Goal: Task Accomplishment & Management: Use online tool/utility

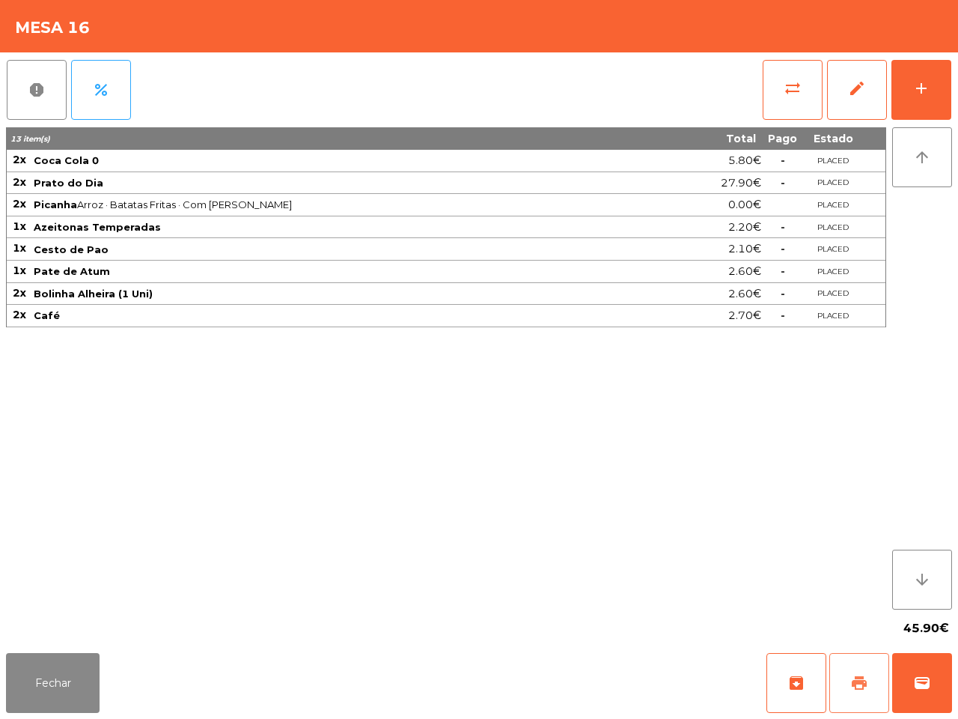
click at [848, 676] on button "print" at bounding box center [860, 683] width 60 height 60
drag, startPoint x: 941, startPoint y: 684, endPoint x: 937, endPoint y: 694, distance: 11.1
click at [937, 694] on button "wallet" at bounding box center [923, 683] width 60 height 60
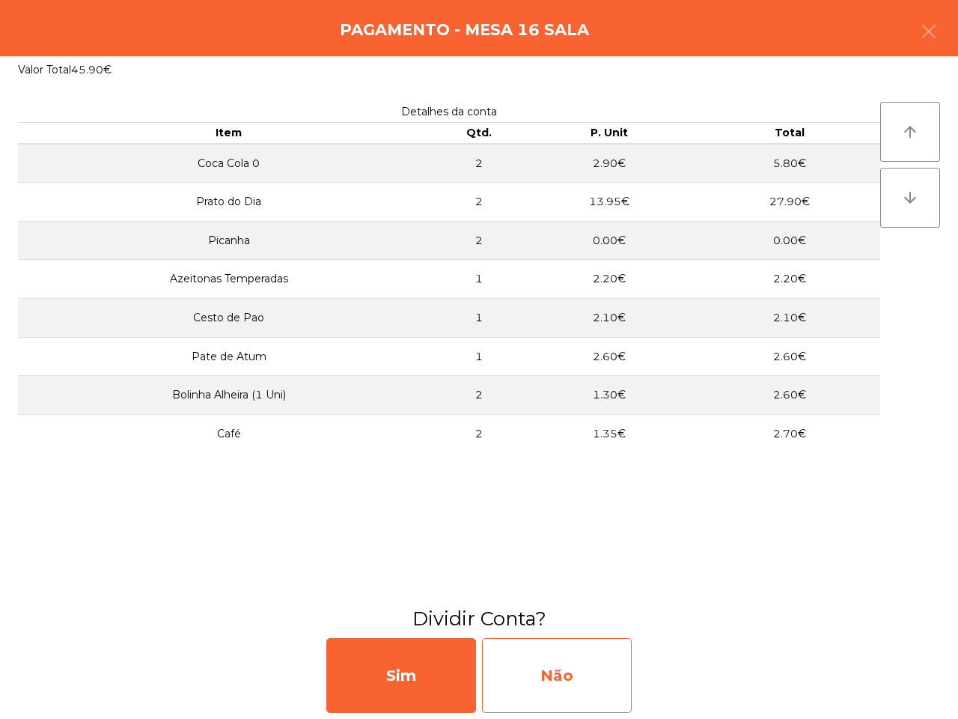
click at [586, 680] on div "Não" at bounding box center [557, 675] width 150 height 75
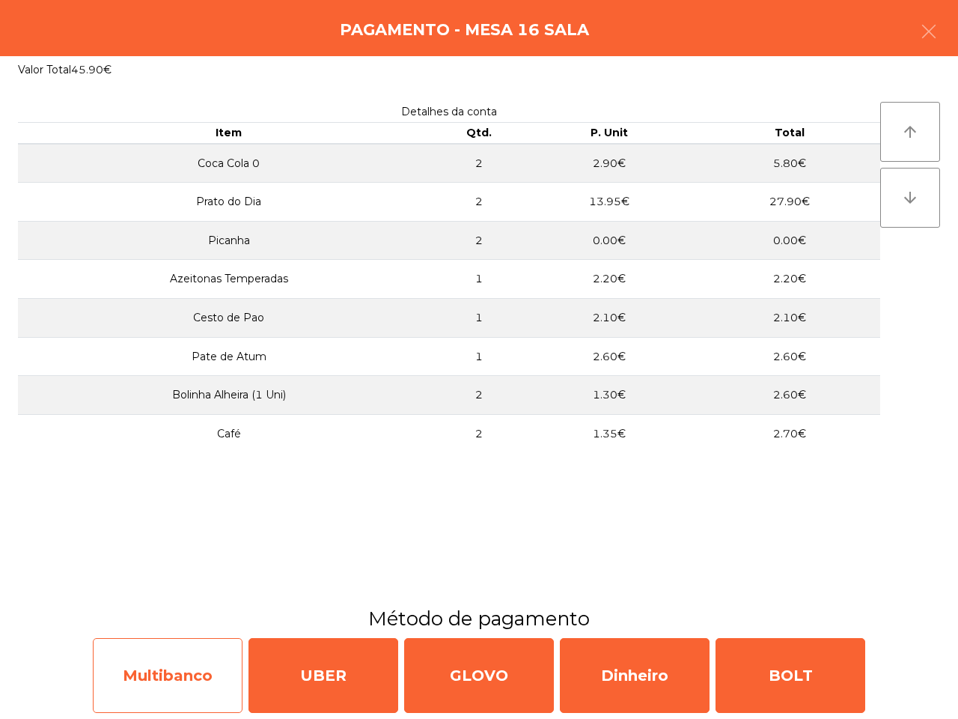
click at [180, 686] on div "Multibanco" at bounding box center [168, 675] width 150 height 75
select select "**"
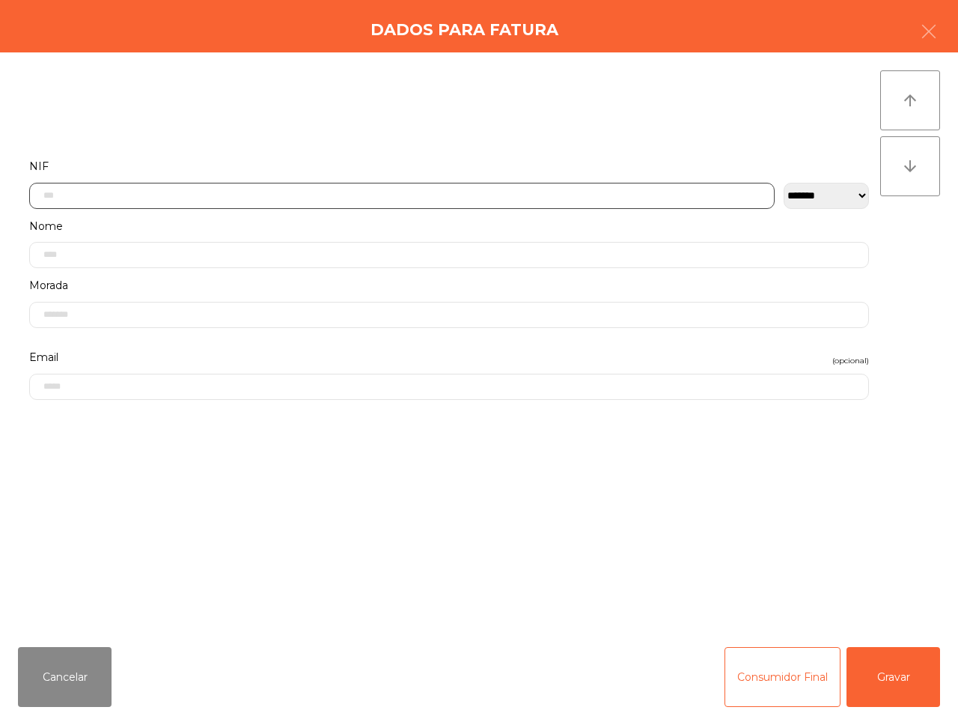
click at [151, 198] on input "text" at bounding box center [402, 196] width 746 height 26
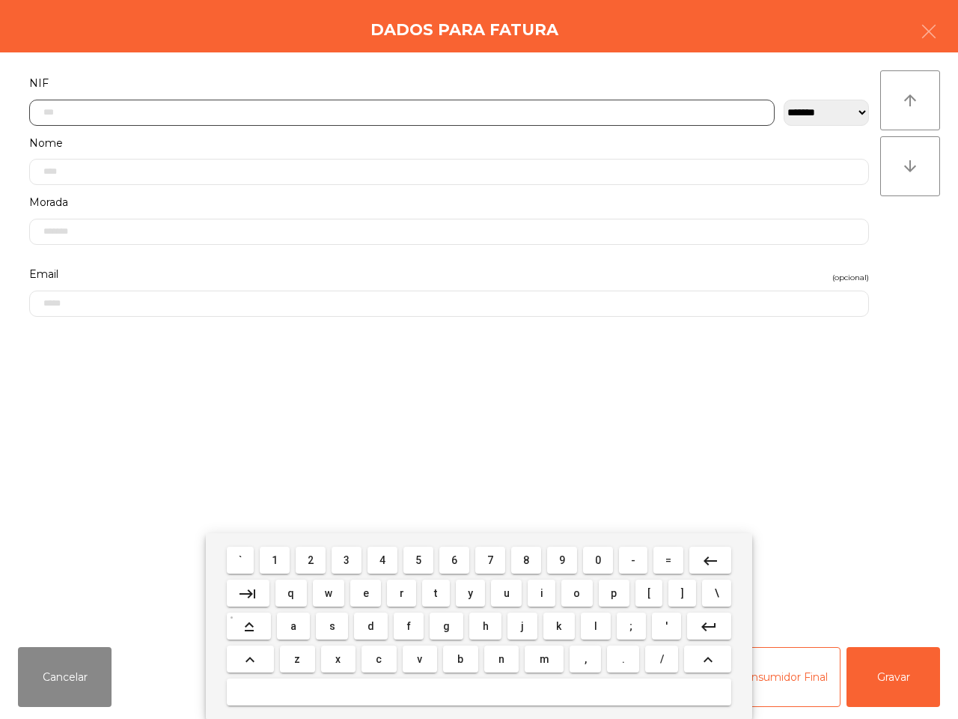
scroll to position [84, 0]
click at [520, 560] on button "8" at bounding box center [526, 560] width 30 height 27
type input "*"
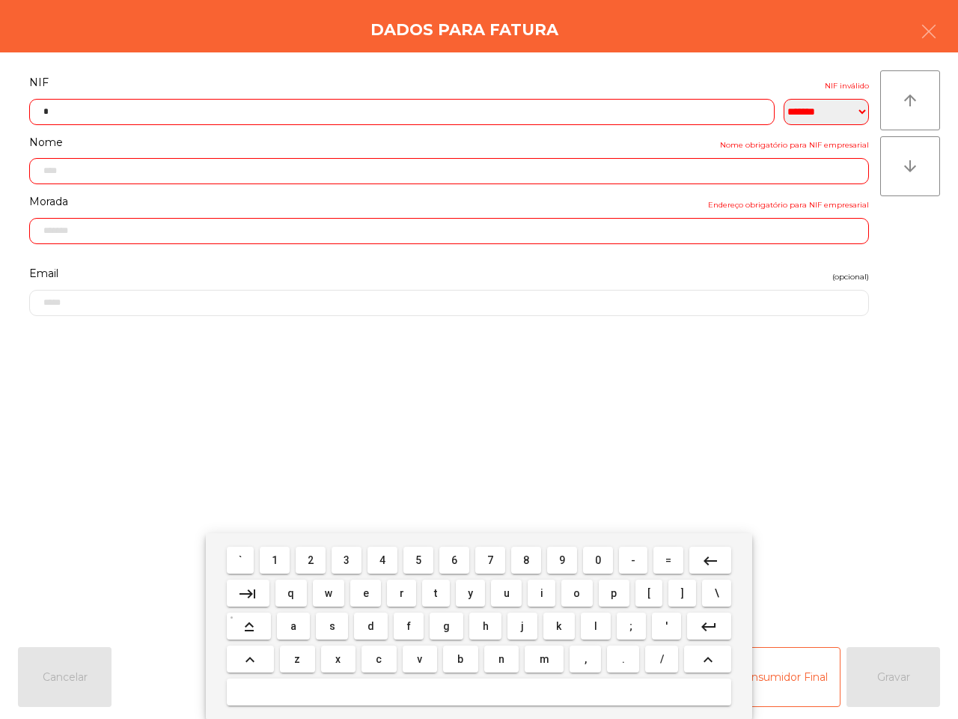
drag, startPoint x: 710, startPoint y: 560, endPoint x: 654, endPoint y: 562, distance: 56.2
click at [708, 560] on mat-icon "keyboard_backspace" at bounding box center [711, 561] width 18 height 18
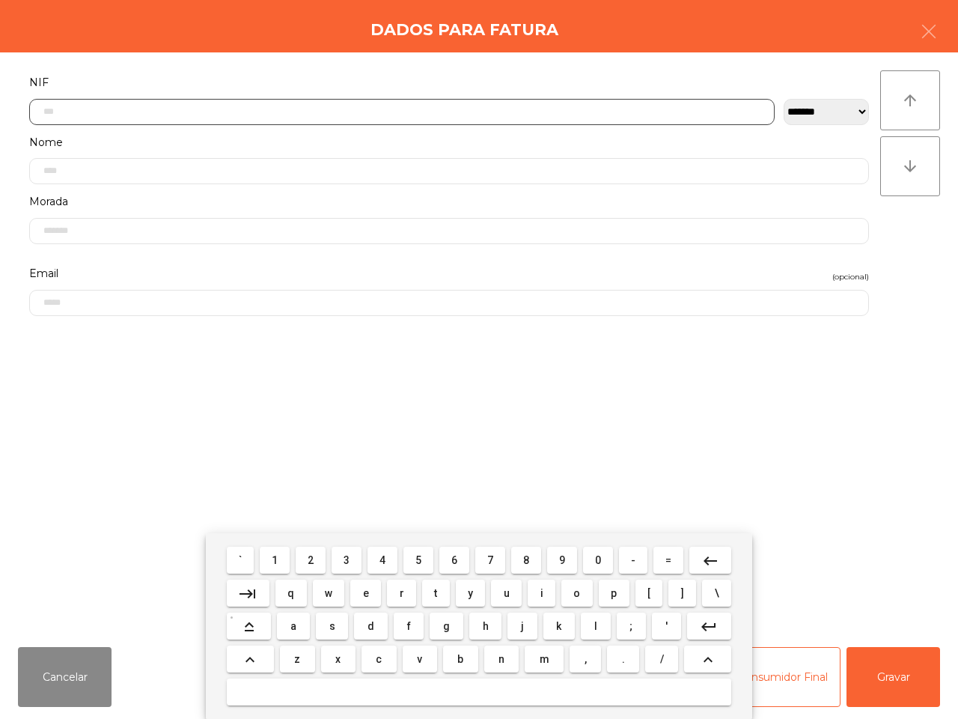
drag, startPoint x: 562, startPoint y: 556, endPoint x: 525, endPoint y: 564, distance: 38.3
click at [565, 559] on button "9" at bounding box center [562, 560] width 30 height 27
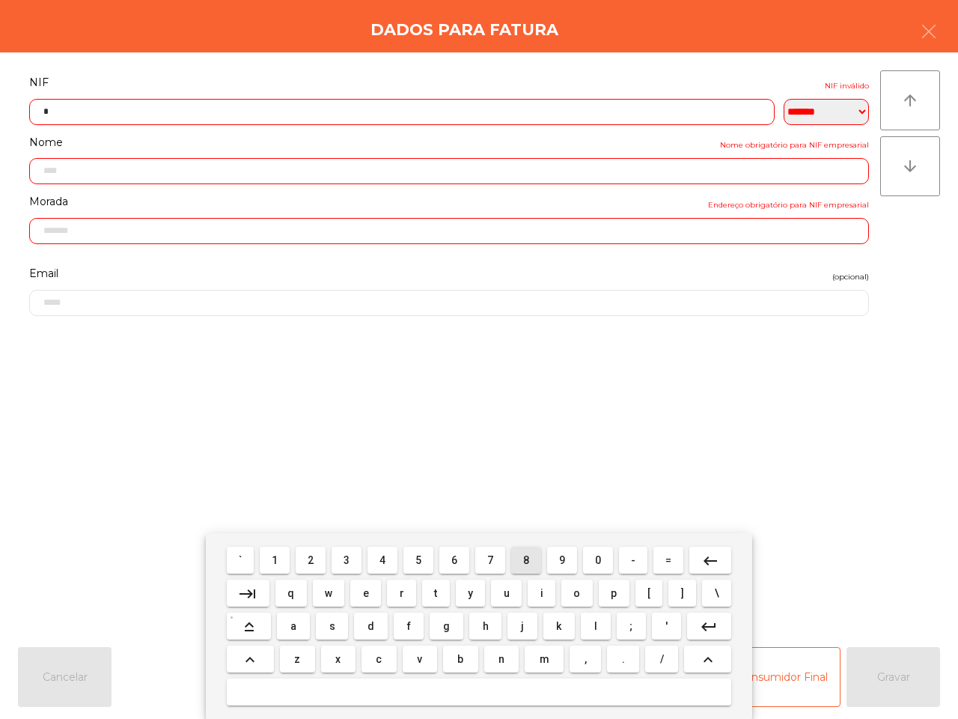
click at [520, 563] on button "8" at bounding box center [526, 560] width 30 height 27
click at [599, 562] on span "0" at bounding box center [598, 560] width 6 height 12
click at [416, 559] on span "5" at bounding box center [419, 560] width 6 height 12
click at [466, 559] on button "6" at bounding box center [455, 560] width 30 height 27
click at [461, 559] on button "6" at bounding box center [455, 560] width 30 height 27
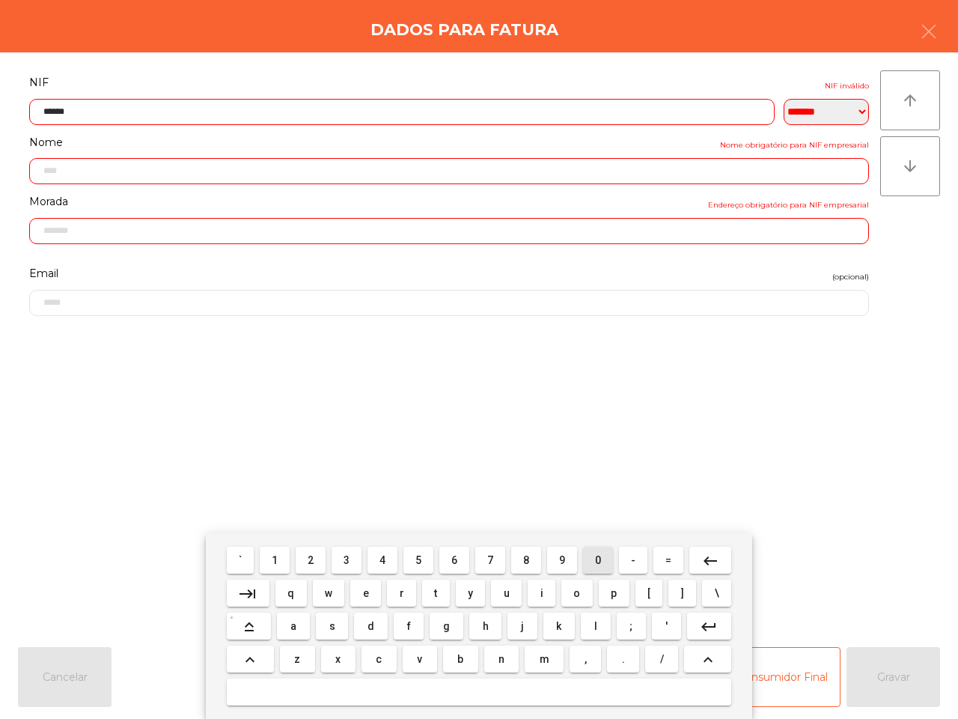
click at [592, 564] on button "0" at bounding box center [598, 560] width 30 height 27
click at [278, 564] on span "1" at bounding box center [275, 560] width 6 height 12
click at [600, 563] on button "0" at bounding box center [598, 560] width 30 height 27
type input "*********"
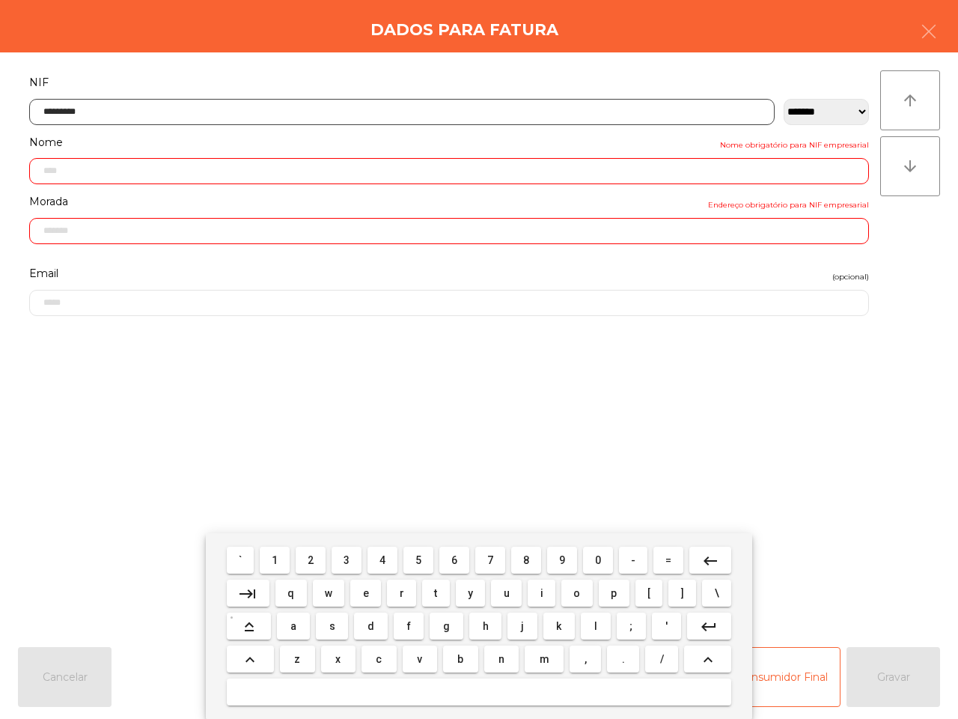
type input "**********"
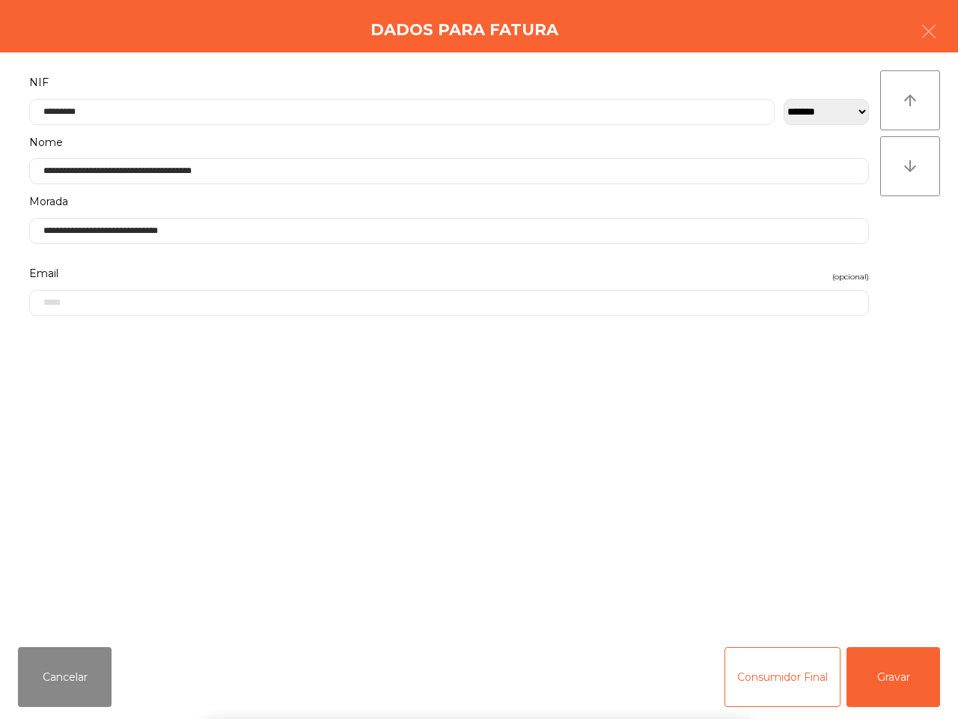
click at [877, 678] on div "` 1 2 3 4 5 6 7 8 9 0 - = keyboard_backspace keyboard_tab q w e r t y u i o p […" at bounding box center [479, 626] width 958 height 186
click at [875, 678] on button "Gravar" at bounding box center [894, 677] width 94 height 60
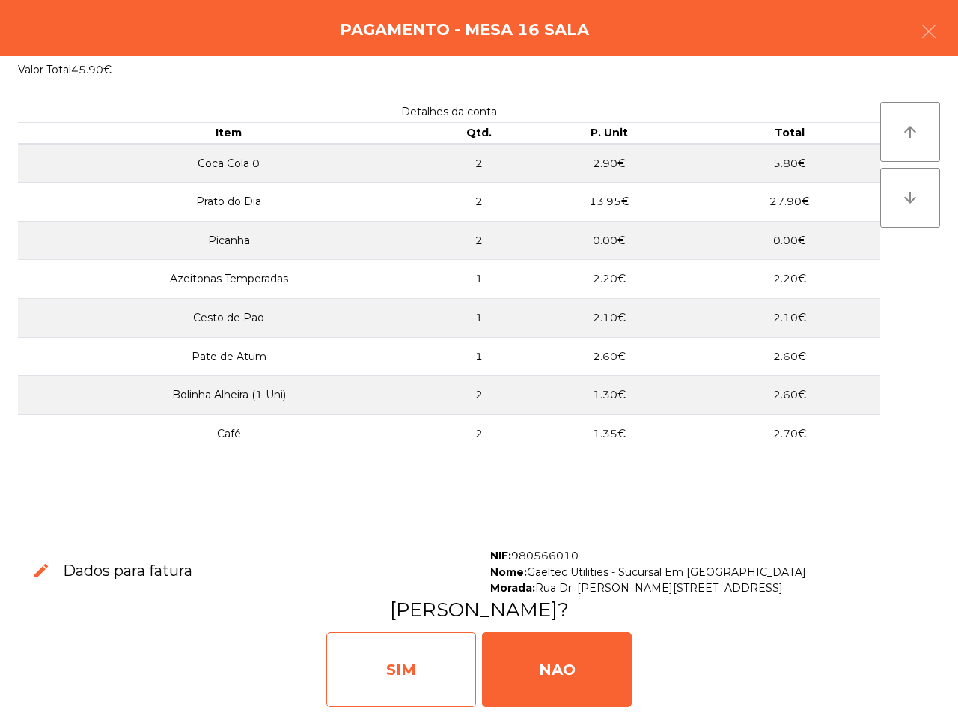
click at [406, 653] on div "SIM" at bounding box center [401, 669] width 150 height 75
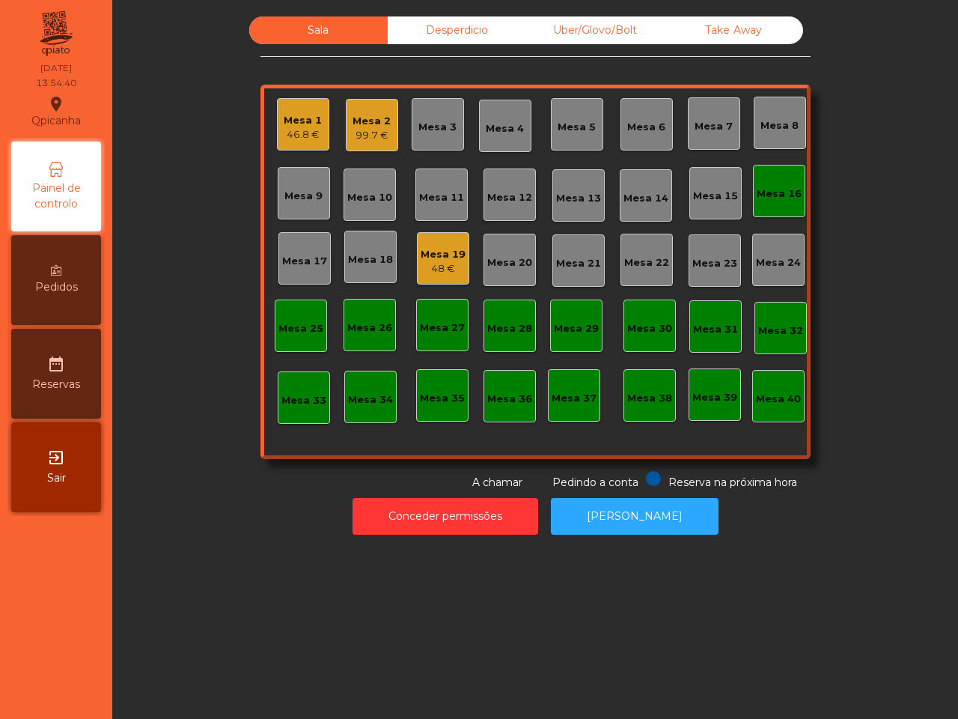
click at [432, 262] on div "48 €" at bounding box center [443, 268] width 45 height 15
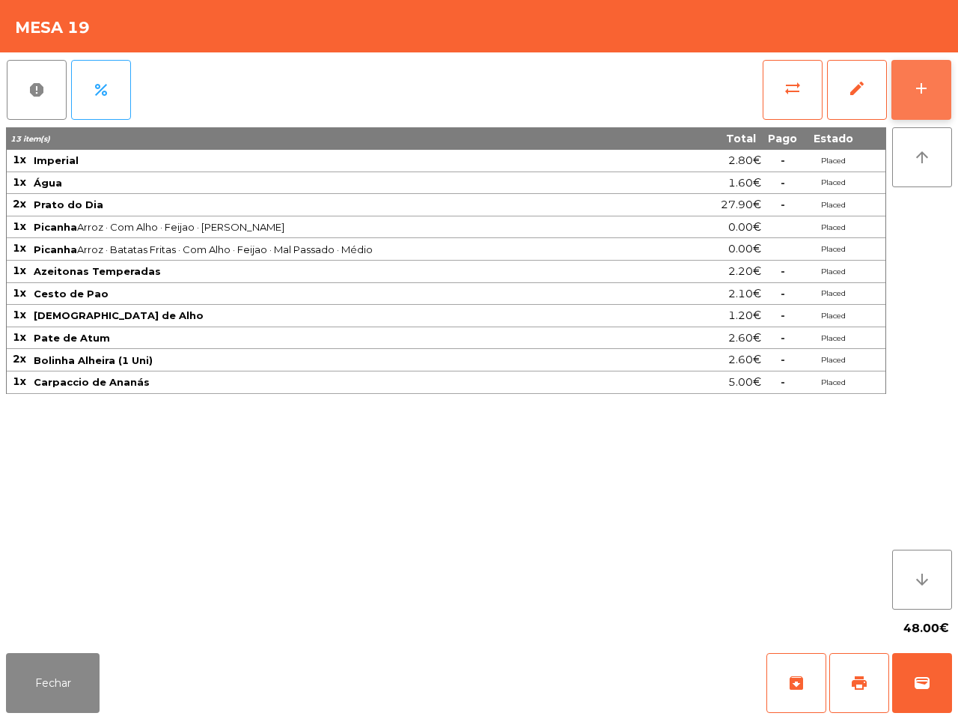
click at [933, 99] on button "add" at bounding box center [922, 90] width 60 height 60
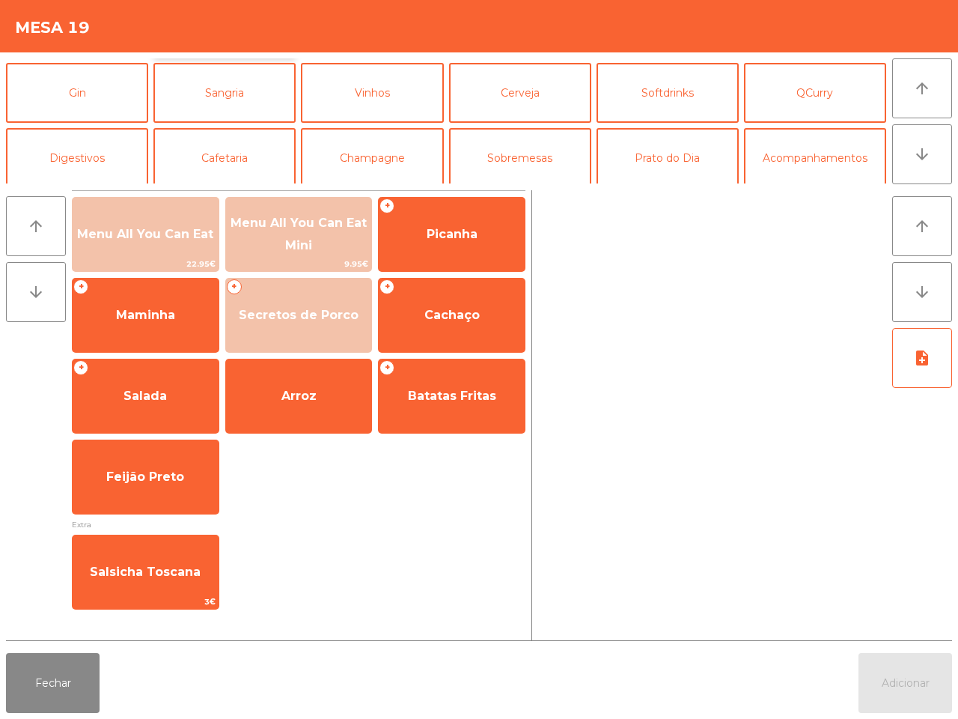
scroll to position [94, 0]
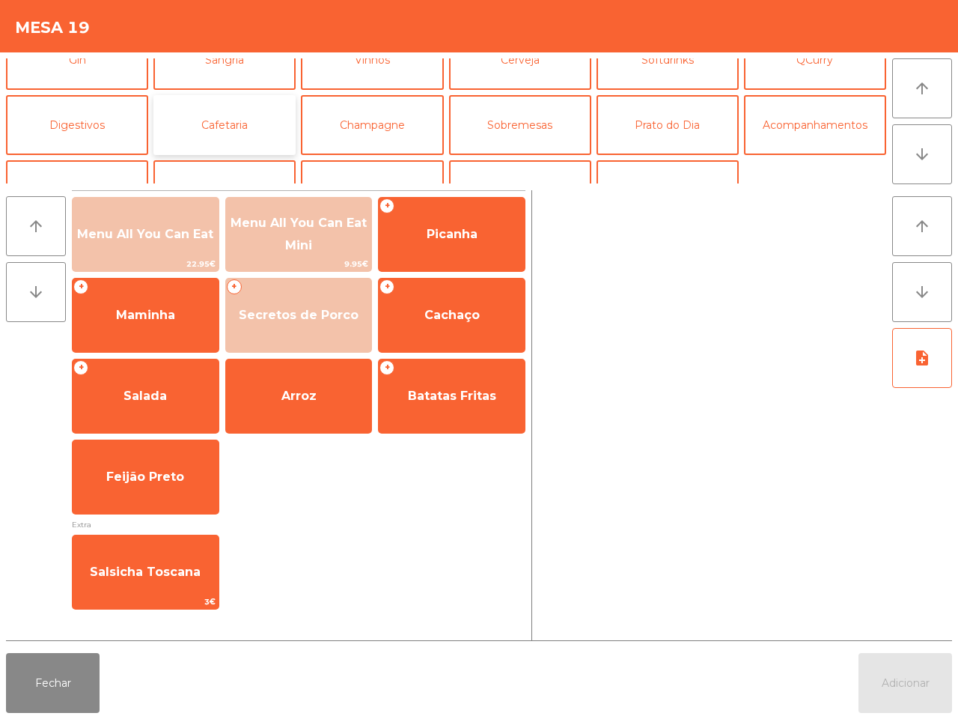
click at [192, 124] on button "Cafetaria" at bounding box center [225, 125] width 142 height 60
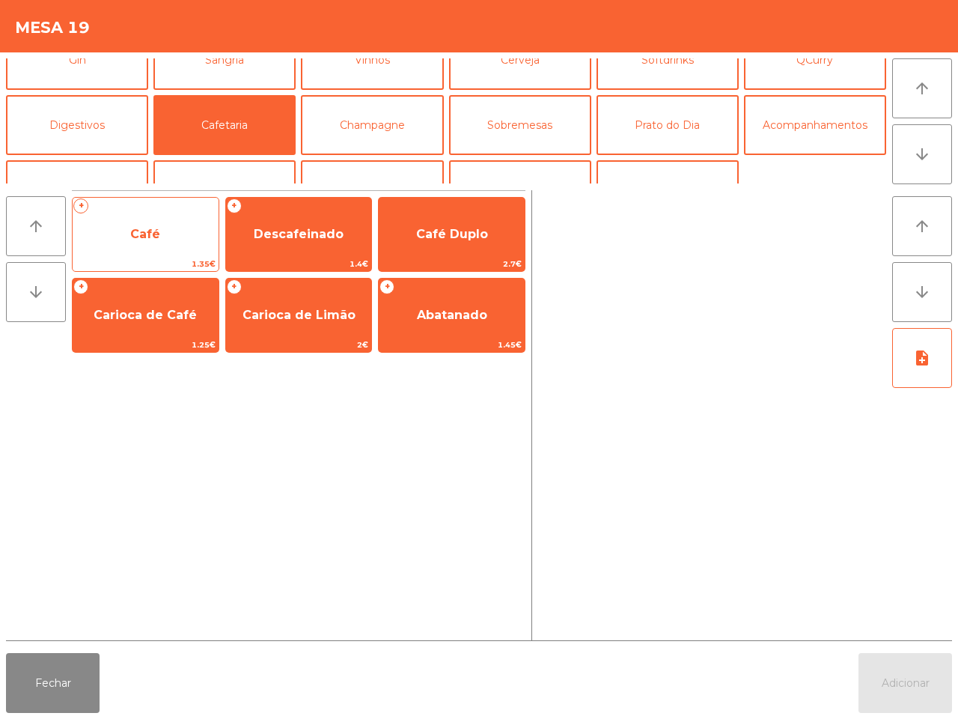
click at [166, 221] on span "Café" at bounding box center [146, 234] width 146 height 40
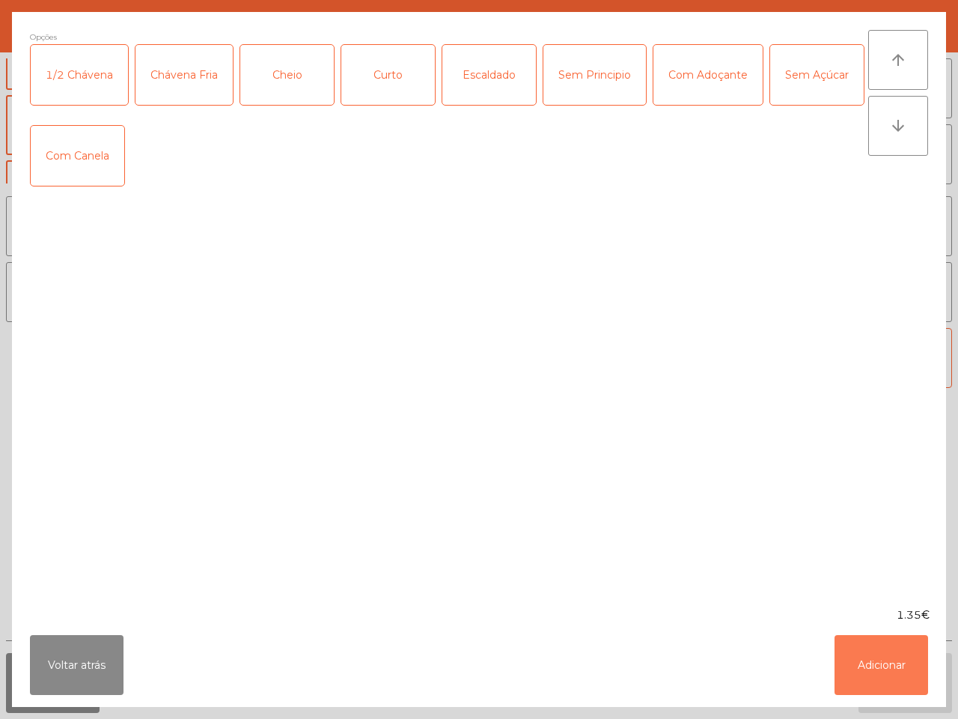
drag, startPoint x: 893, startPoint y: 661, endPoint x: 891, endPoint y: 630, distance: 31.5
click at [893, 657] on button "Adicionar" at bounding box center [882, 665] width 94 height 60
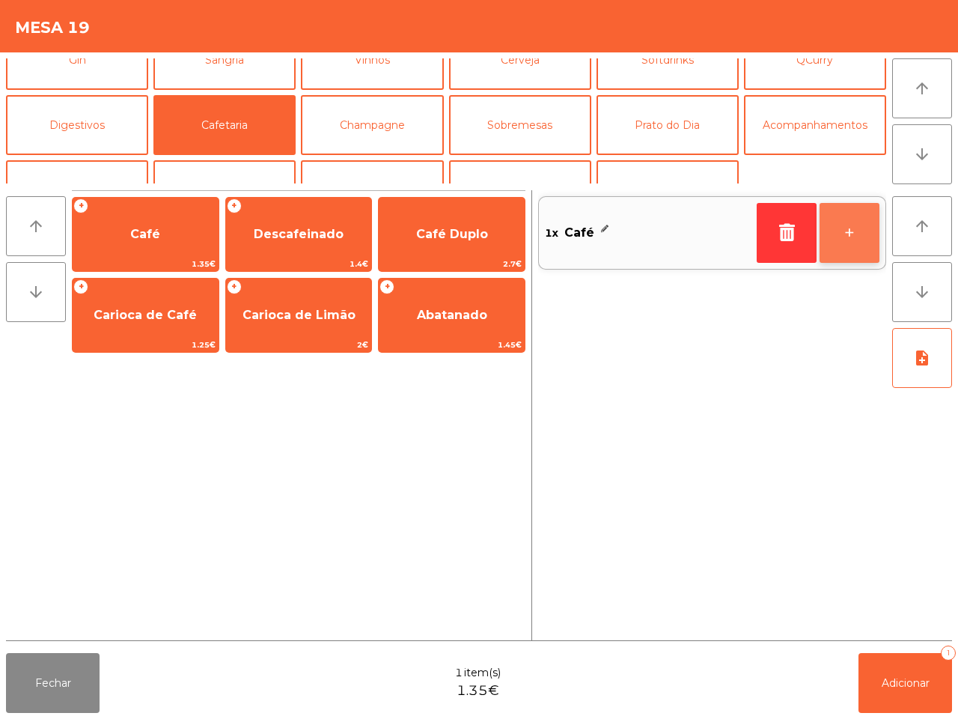
click at [855, 229] on button "+" at bounding box center [850, 233] width 60 height 60
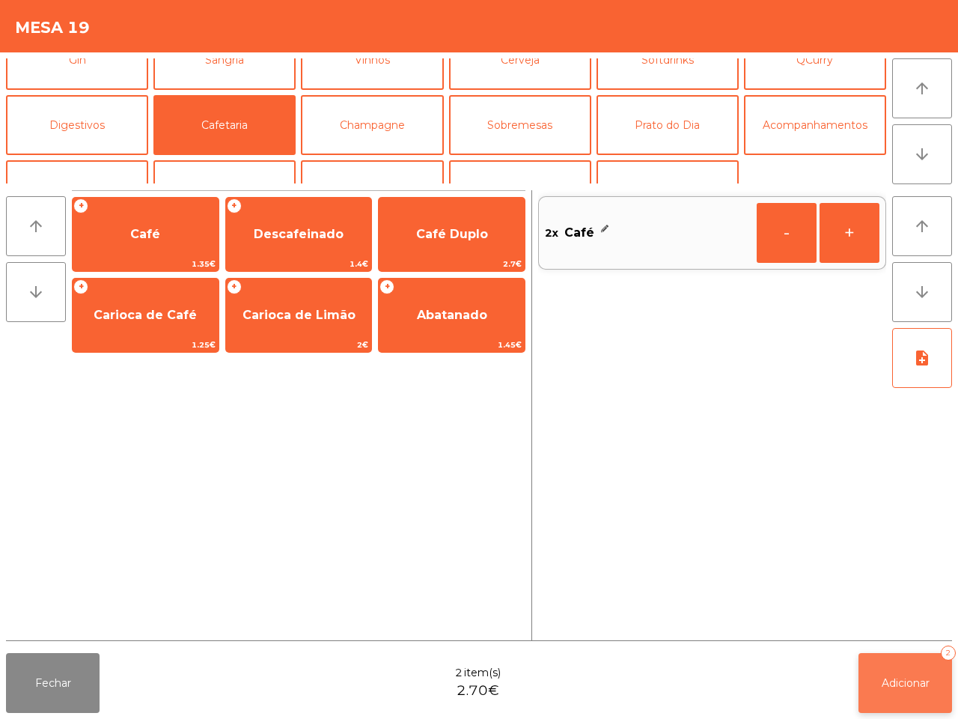
click at [911, 687] on span "Adicionar" at bounding box center [906, 682] width 48 height 13
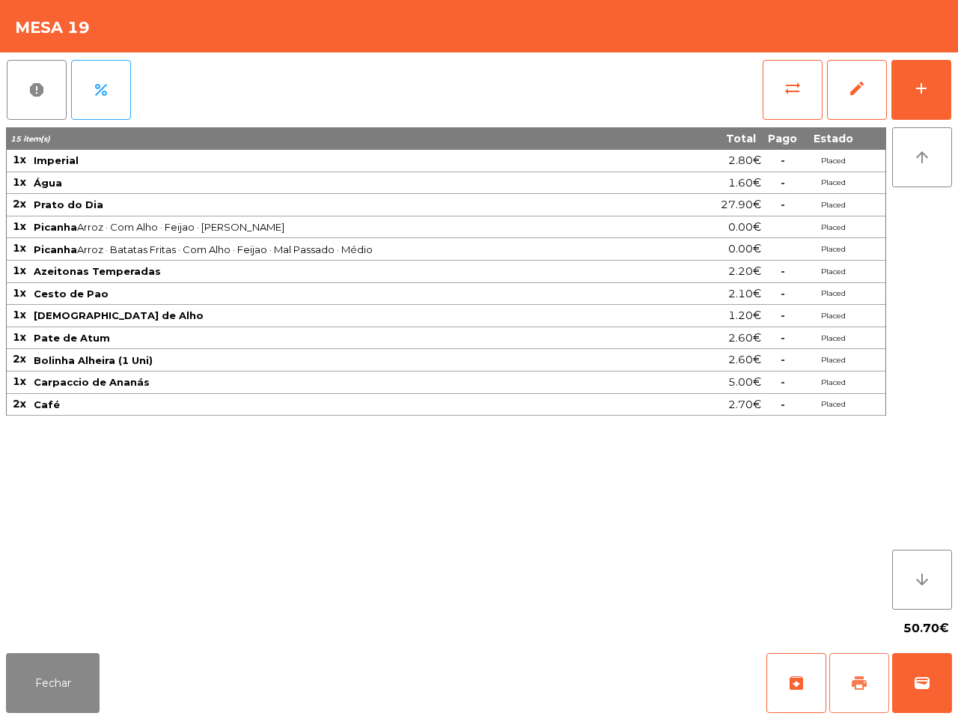
click at [856, 680] on span "print" at bounding box center [860, 683] width 18 height 18
click at [920, 691] on button "wallet" at bounding box center [923, 683] width 60 height 60
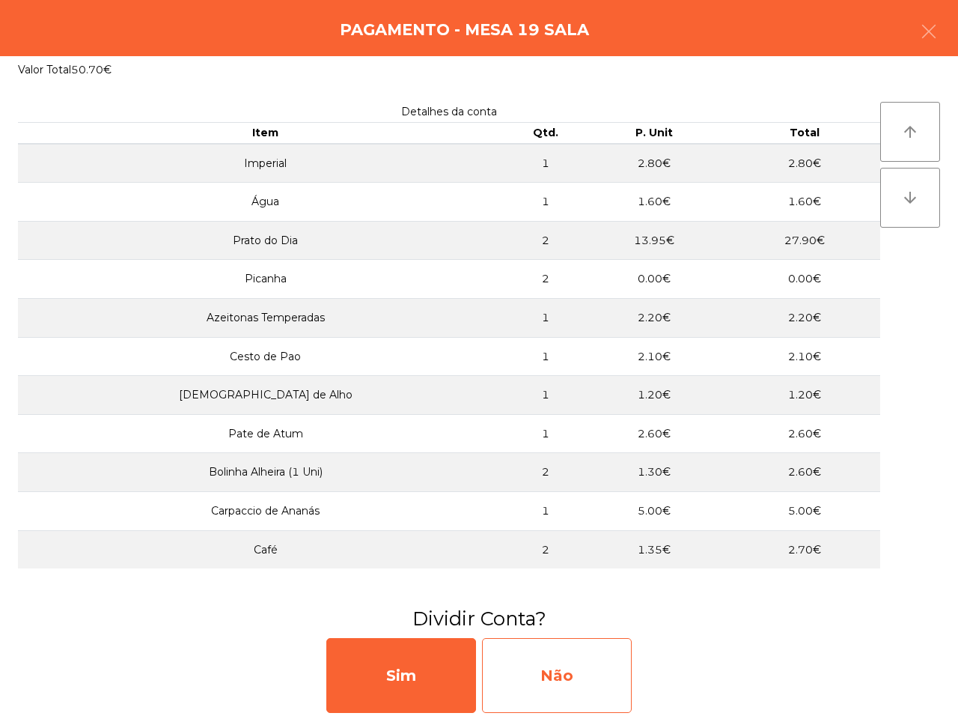
click at [598, 672] on div "Não" at bounding box center [557, 675] width 150 height 75
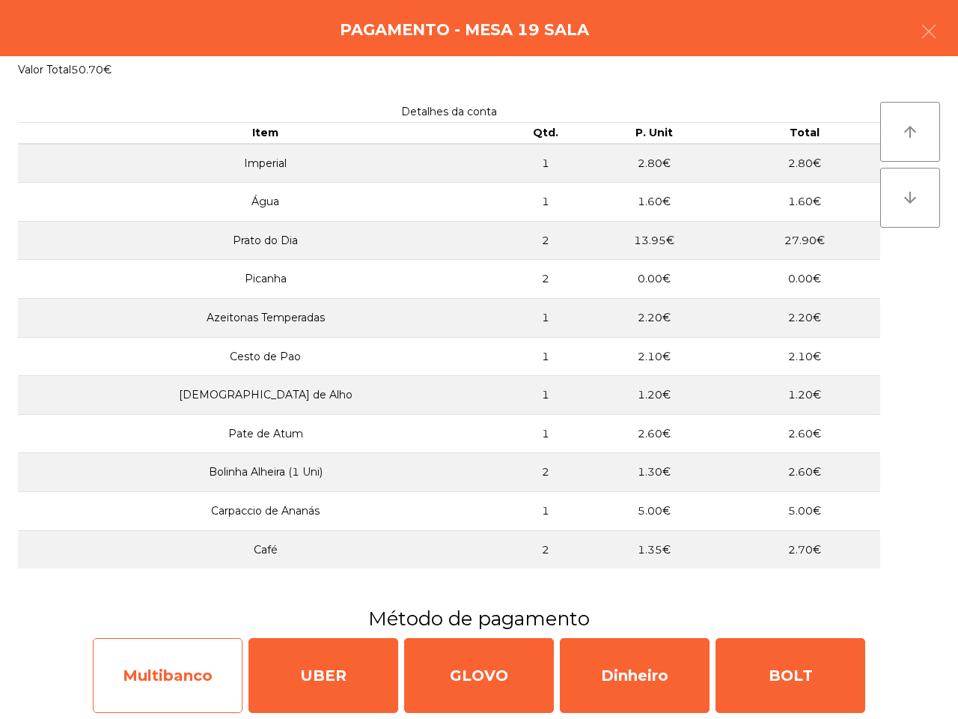
click at [177, 678] on div "Multibanco" at bounding box center [168, 675] width 150 height 75
select select "**"
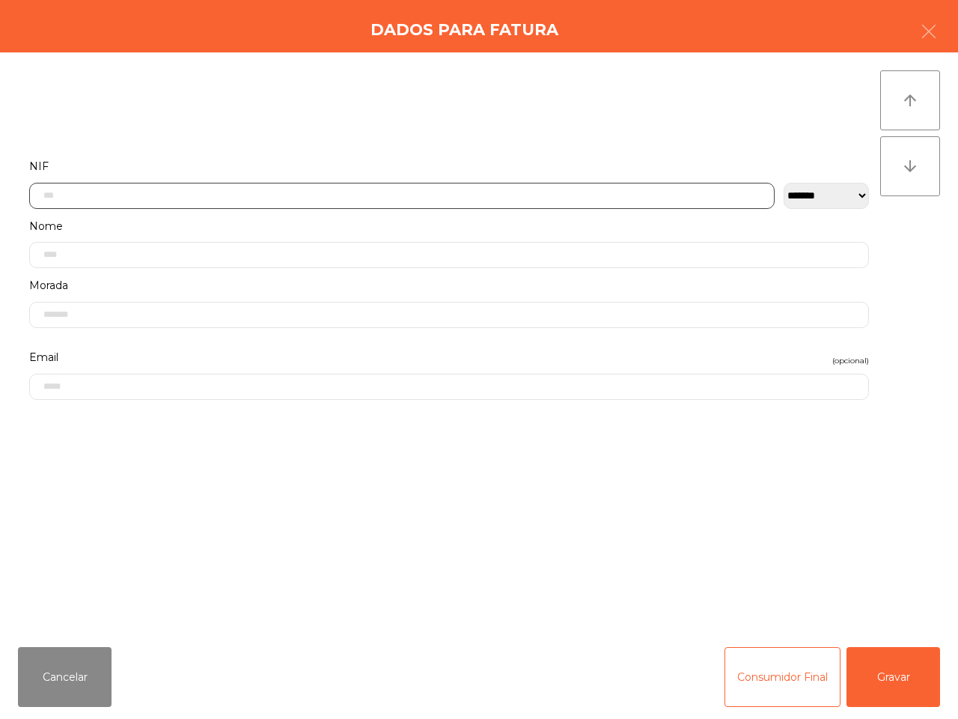
click at [92, 201] on input "text" at bounding box center [402, 196] width 746 height 26
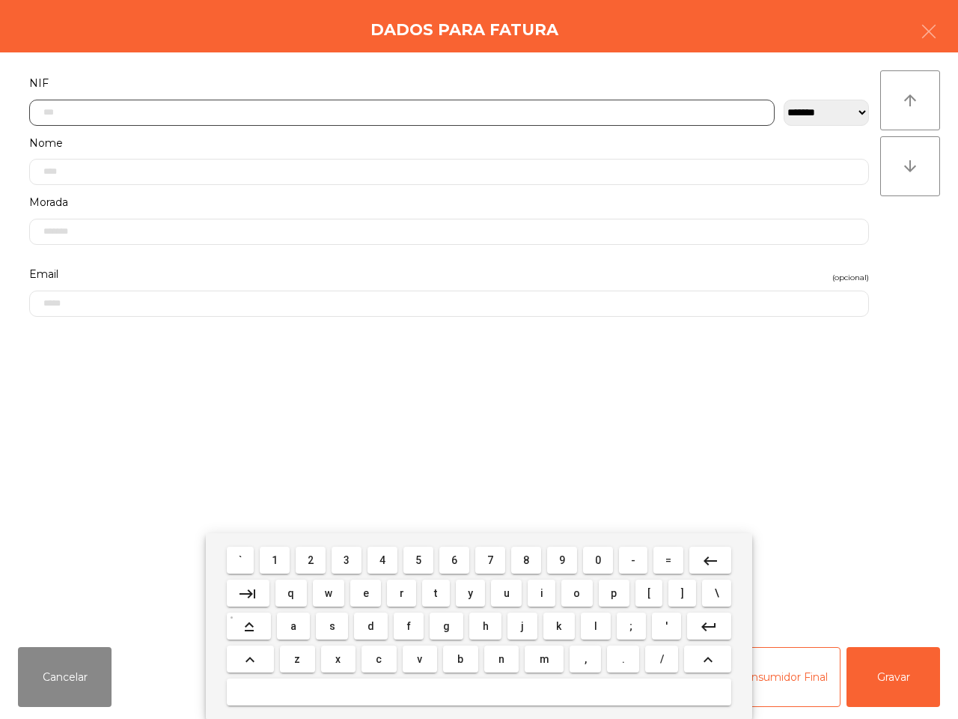
scroll to position [84, 0]
drag, startPoint x: 314, startPoint y: 559, endPoint x: 364, endPoint y: 570, distance: 50.7
click at [319, 560] on button "2" at bounding box center [311, 560] width 30 height 27
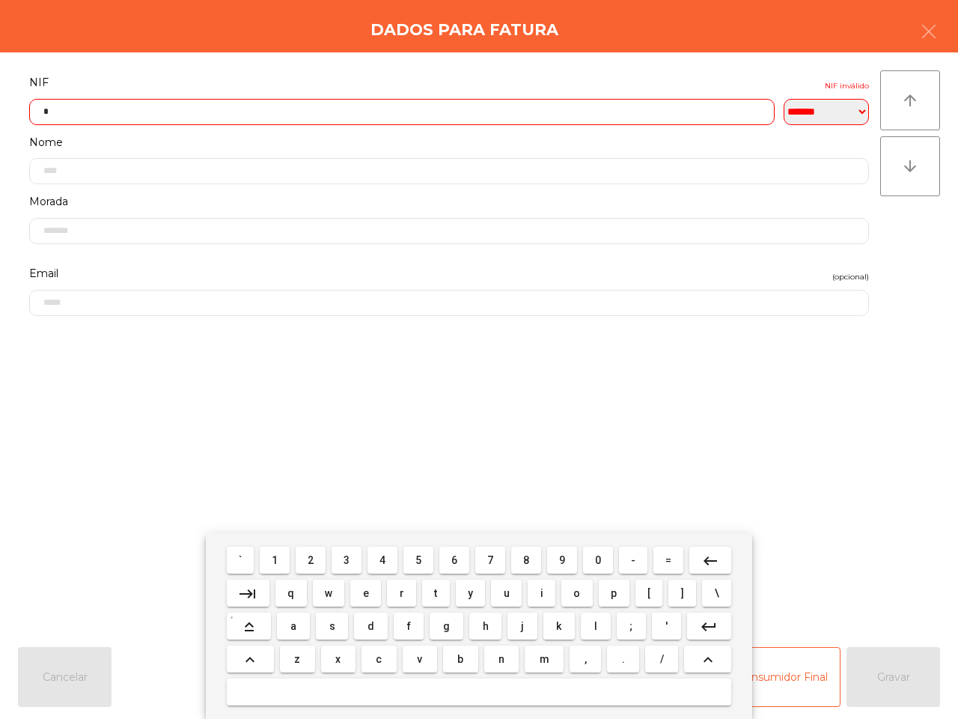
click at [454, 560] on span "6" at bounding box center [455, 560] width 6 height 12
click at [278, 559] on span "1" at bounding box center [275, 560] width 6 height 12
drag, startPoint x: 315, startPoint y: 558, endPoint x: 390, endPoint y: 562, distance: 75.0
click at [317, 559] on button "2" at bounding box center [311, 560] width 30 height 27
click at [418, 562] on span "5" at bounding box center [419, 560] width 6 height 12
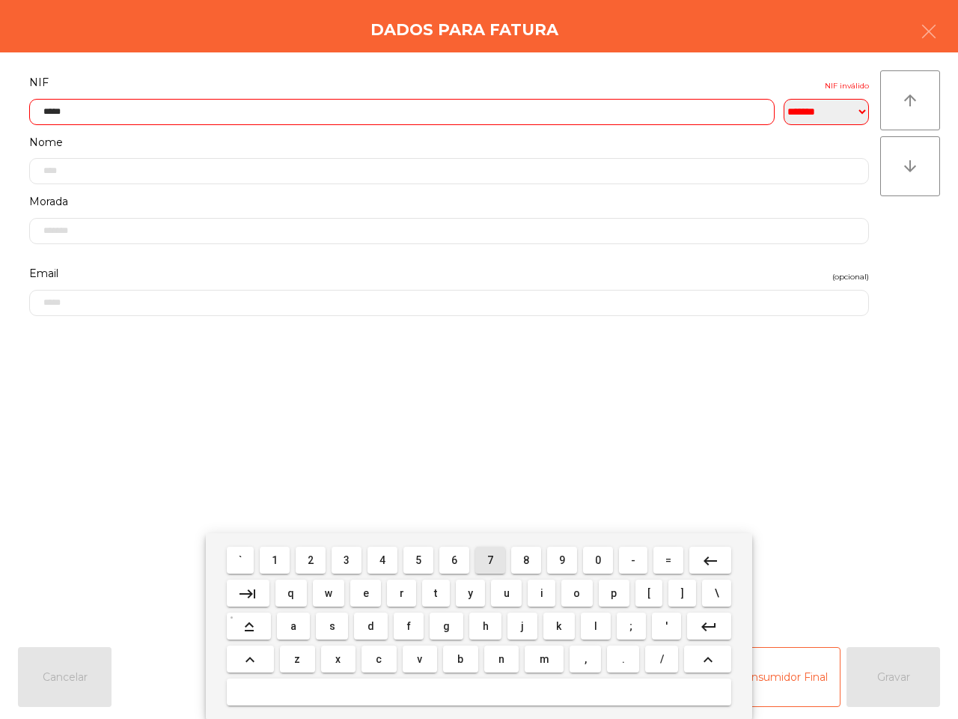
click at [487, 556] on span "7" at bounding box center [490, 560] width 6 height 12
click at [487, 558] on span "7" at bounding box center [490, 560] width 6 height 12
click at [564, 556] on span "9" at bounding box center [562, 560] width 6 height 12
click at [589, 558] on button "0" at bounding box center [598, 560] width 30 height 27
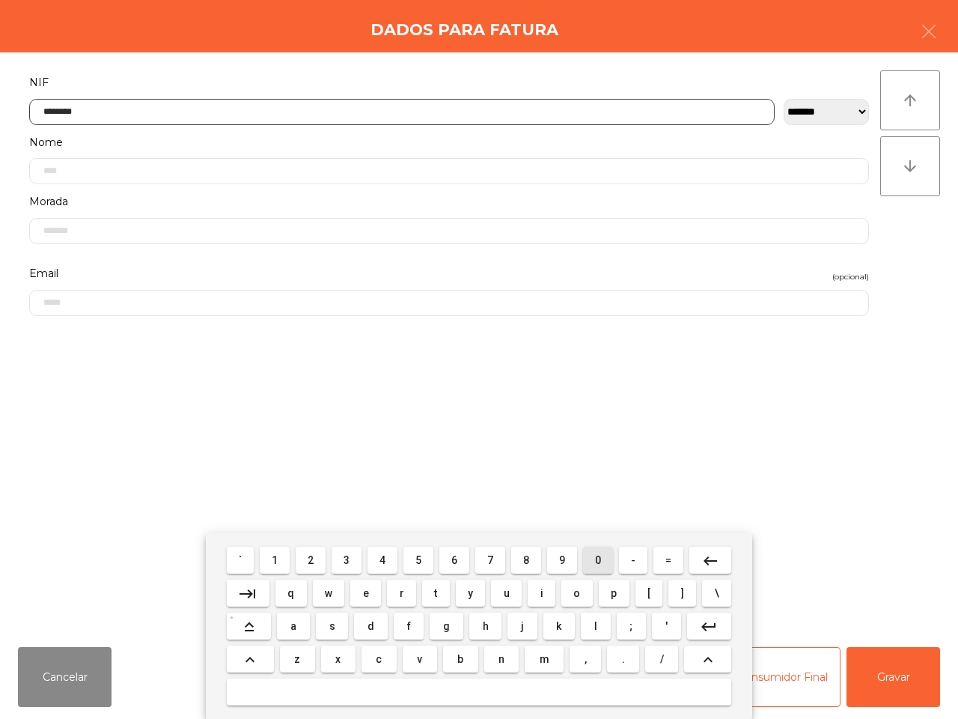
type input "*********"
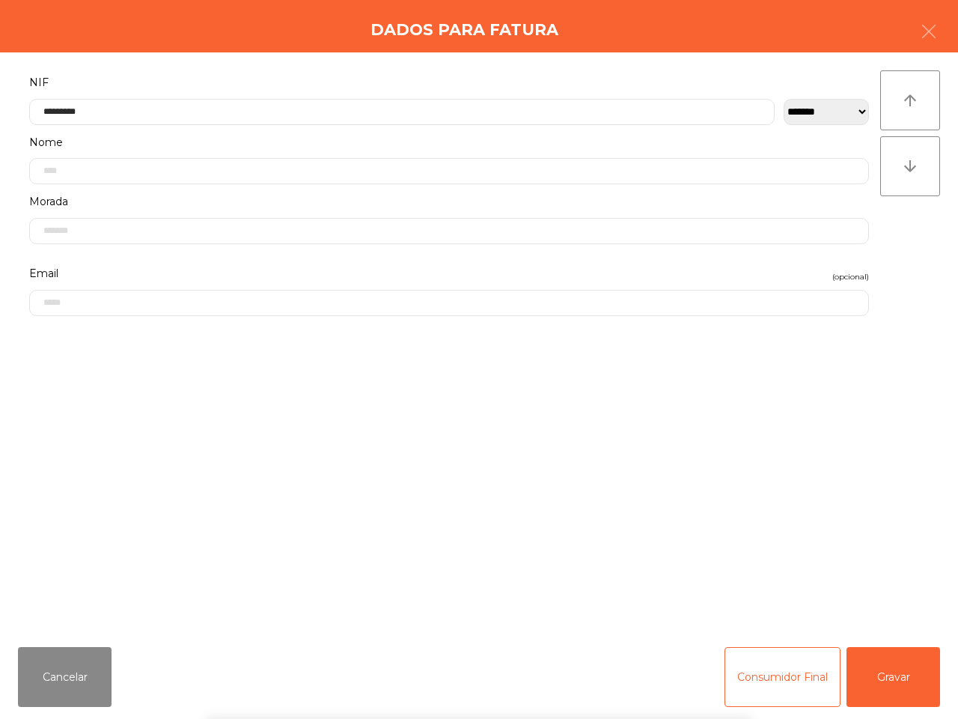
click at [880, 693] on div "` 1 2 3 4 5 6 7 8 9 0 - = keyboard_backspace keyboard_tab q w e r t y u i o p […" at bounding box center [479, 626] width 958 height 186
click at [881, 685] on button "Gravar" at bounding box center [894, 677] width 94 height 60
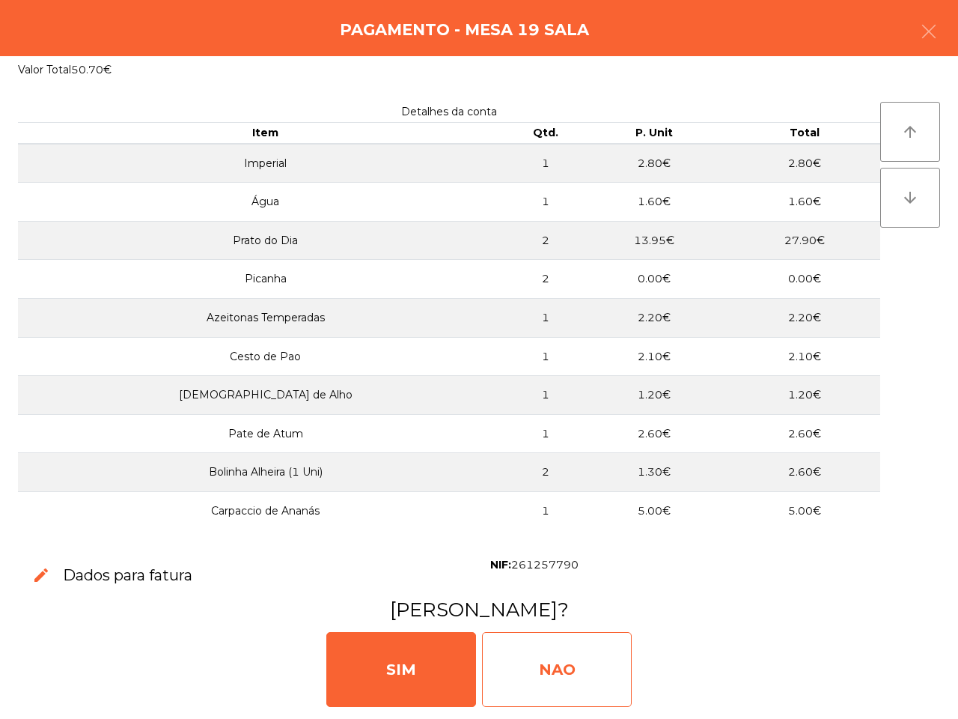
click at [589, 675] on div "NAO" at bounding box center [557, 669] width 150 height 75
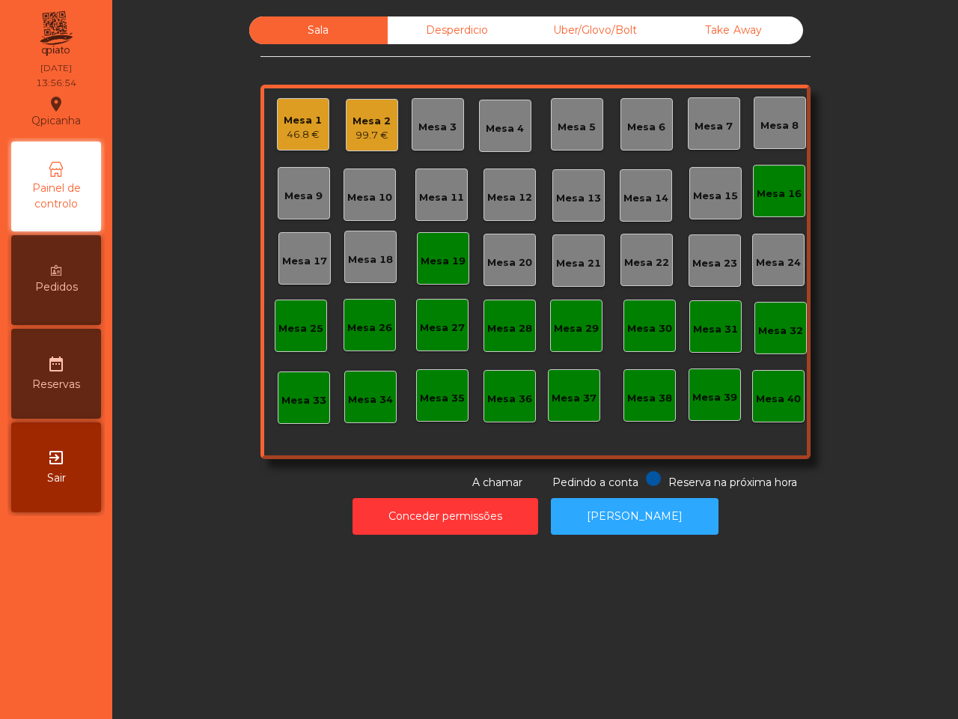
click at [436, 263] on div "Mesa 19" at bounding box center [443, 261] width 45 height 15
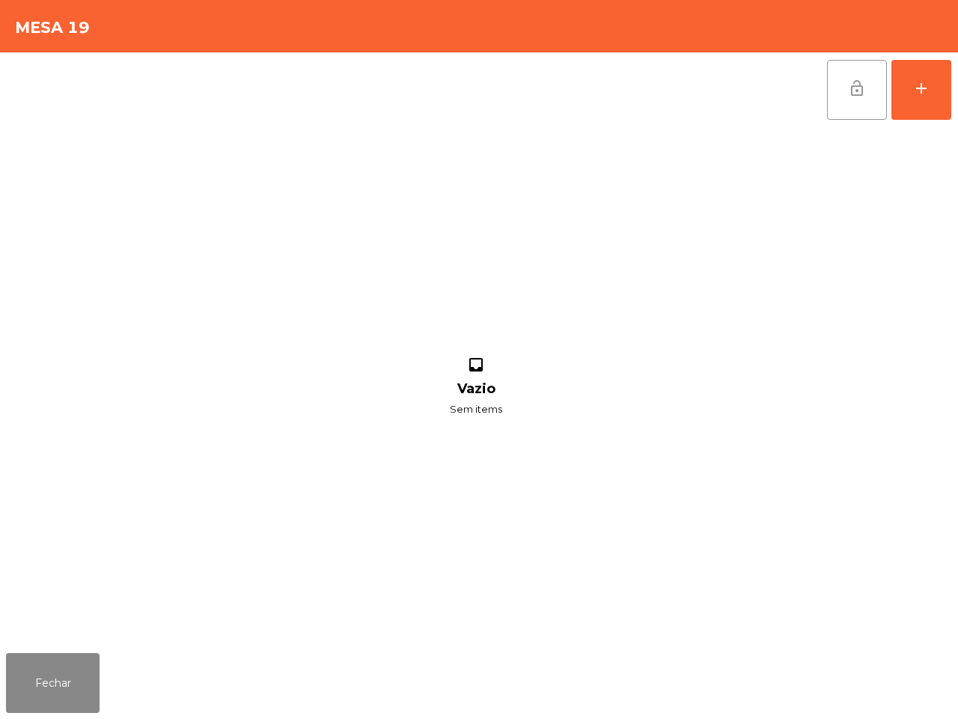
click at [843, 85] on button "lock_open" at bounding box center [857, 90] width 60 height 60
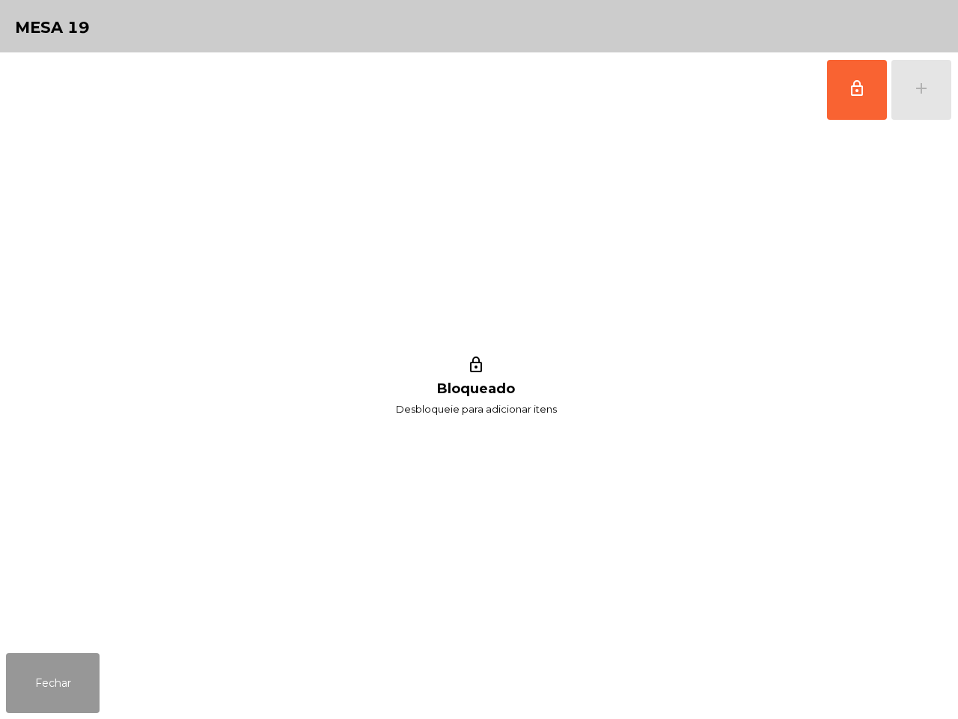
drag, startPoint x: 76, startPoint y: 668, endPoint x: 481, endPoint y: 428, distance: 471.0
click at [77, 667] on button "Fechar" at bounding box center [53, 683] width 94 height 60
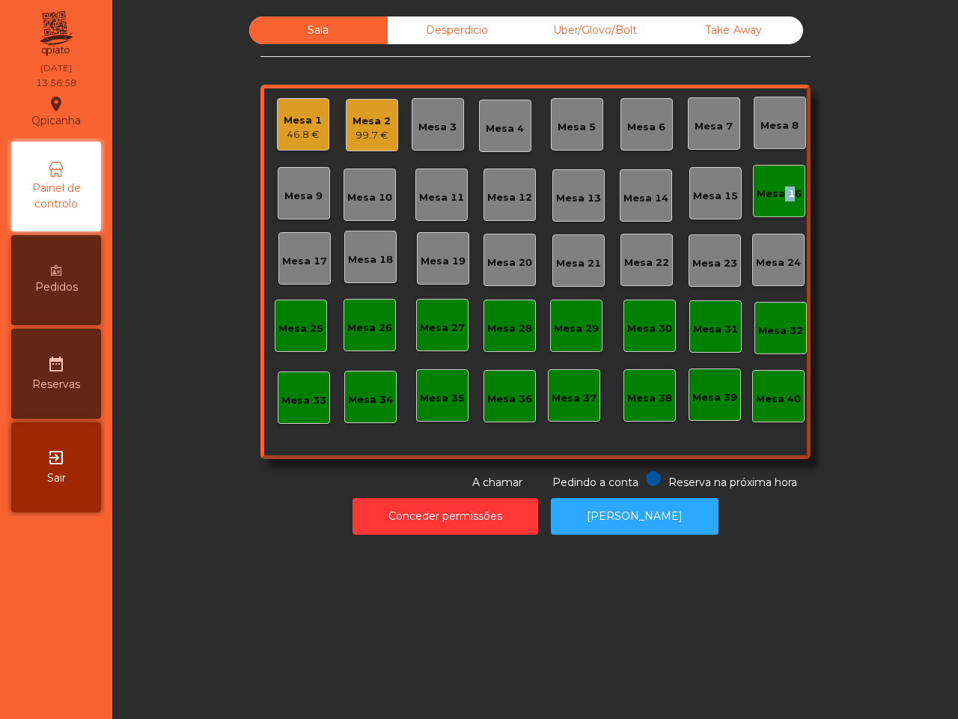
drag, startPoint x: 779, startPoint y: 187, endPoint x: 774, endPoint y: 192, distance: 8.0
click at [774, 192] on div "Mesa 16" at bounding box center [779, 193] width 45 height 15
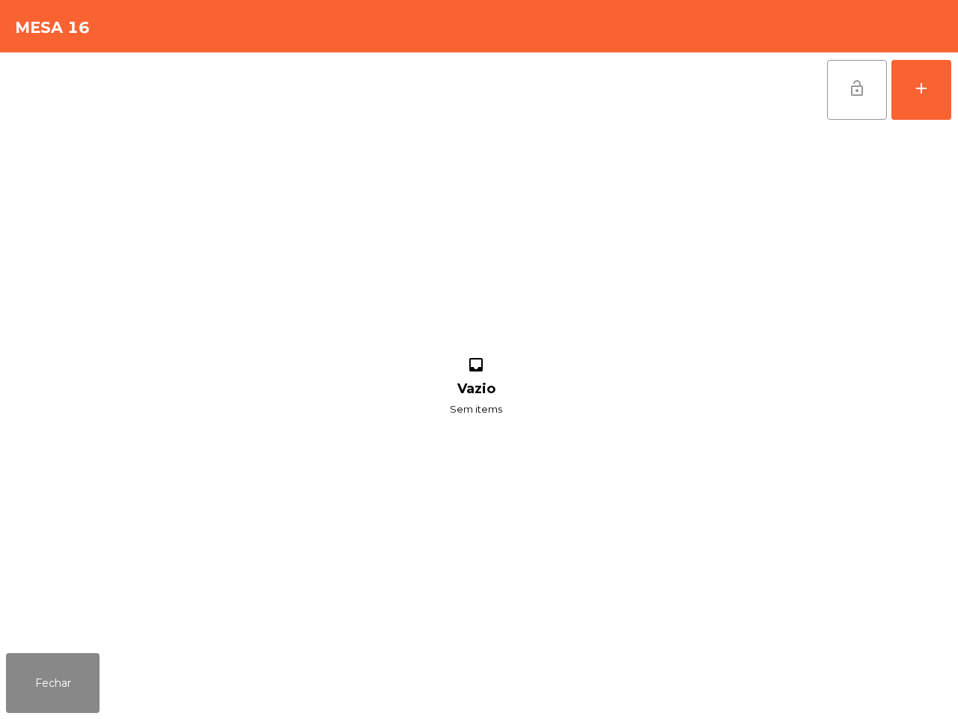
click at [845, 91] on button "lock_open" at bounding box center [857, 90] width 60 height 60
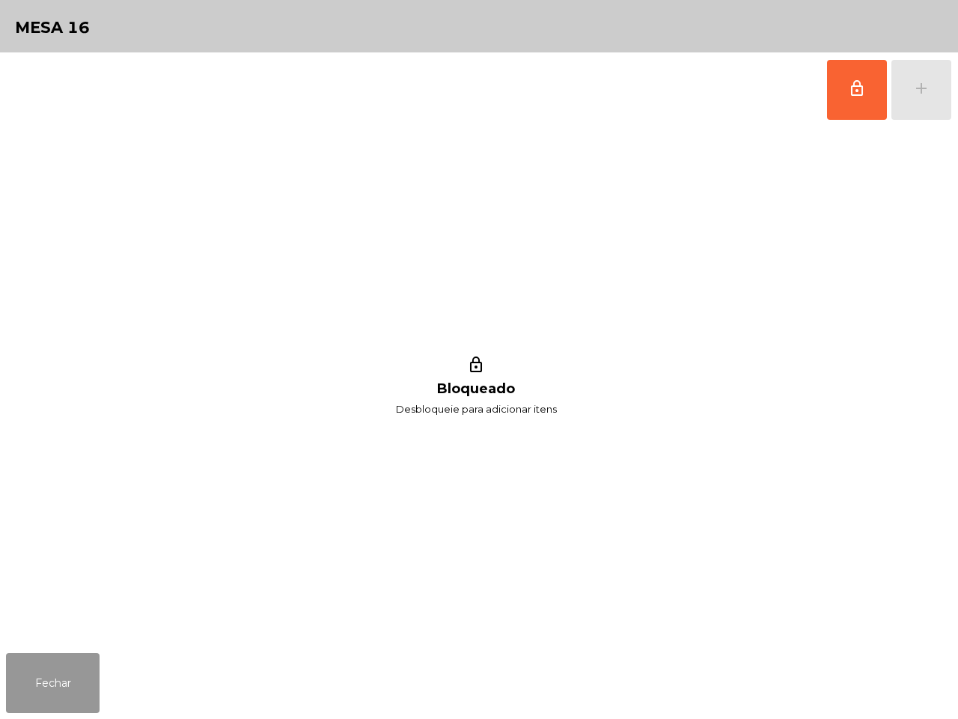
click at [73, 669] on button "Fechar" at bounding box center [53, 683] width 94 height 60
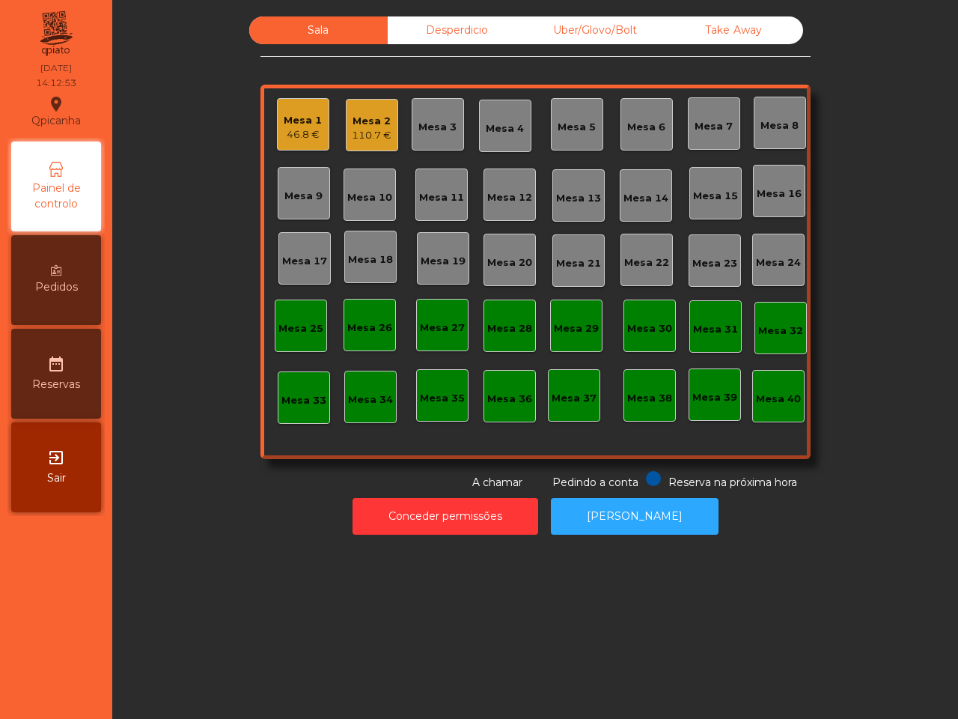
click at [207, 612] on div "Sala Desperdicio Uber/Glovo/Bolt Take Away Mesa 1 46.8 € Mesa 2 110.7 € Mesa 3 …" at bounding box center [535, 359] width 846 height 719
click at [344, 252] on div "Mesa 18" at bounding box center [370, 257] width 52 height 52
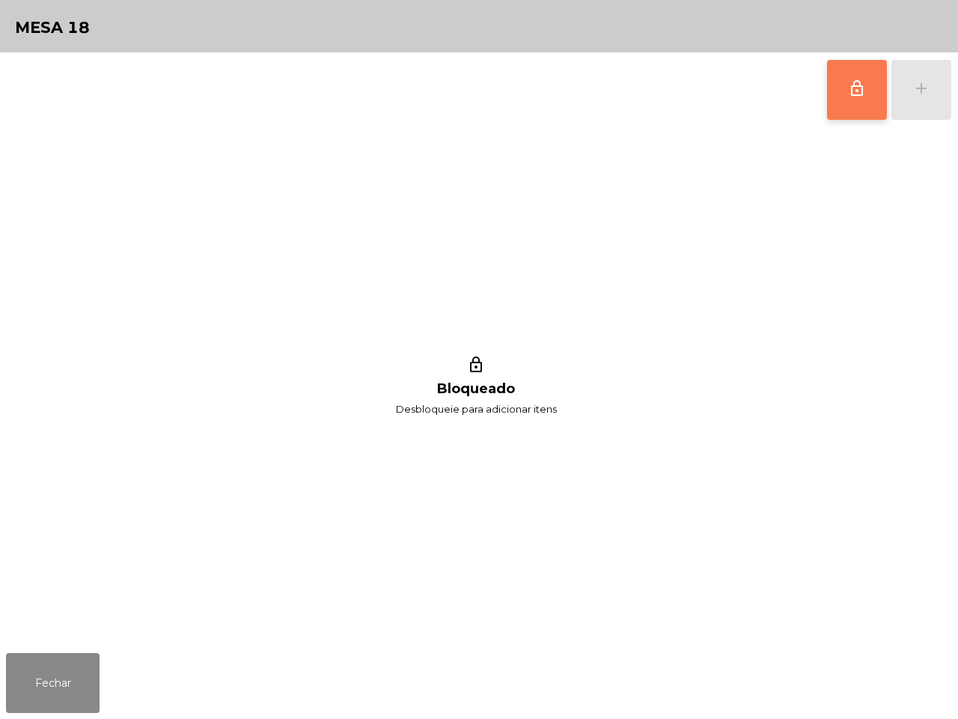
click at [856, 88] on span "lock_outline" at bounding box center [857, 88] width 18 height 18
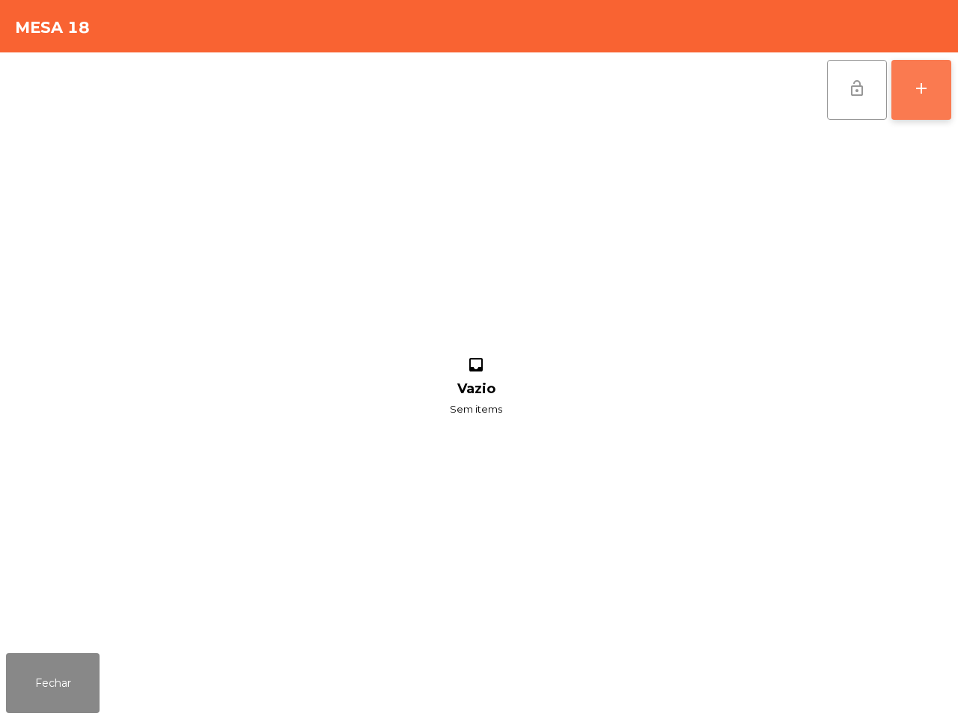
click at [911, 76] on button "add" at bounding box center [922, 90] width 60 height 60
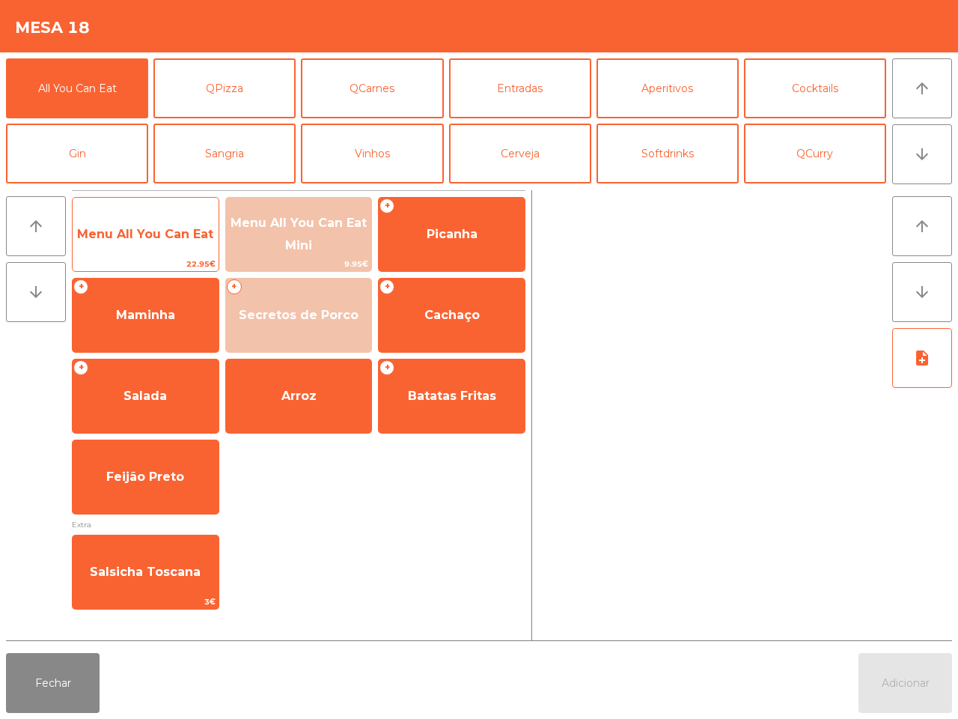
click at [154, 247] on span "Menu All You Can Eat" at bounding box center [146, 234] width 146 height 40
click at [154, 240] on span "Menu All You Can Eat" at bounding box center [145, 234] width 136 height 14
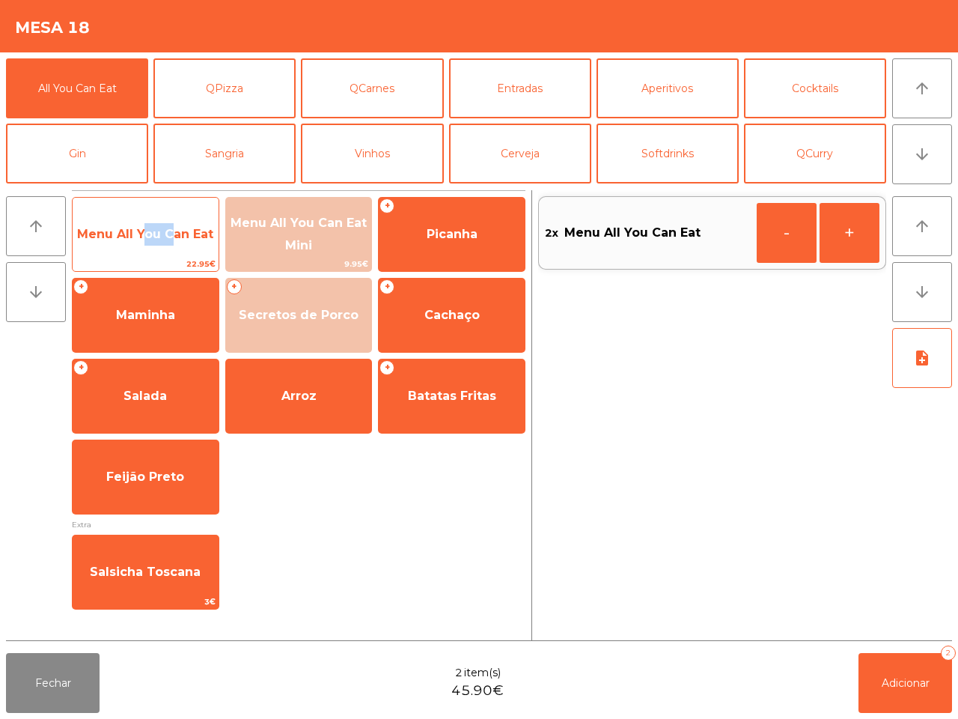
drag, startPoint x: 154, startPoint y: 240, endPoint x: 165, endPoint y: 244, distance: 12.6
click at [154, 240] on span "Menu All You Can Eat" at bounding box center [145, 234] width 136 height 14
click at [165, 244] on span "Menu All You Can Eat" at bounding box center [146, 234] width 146 height 40
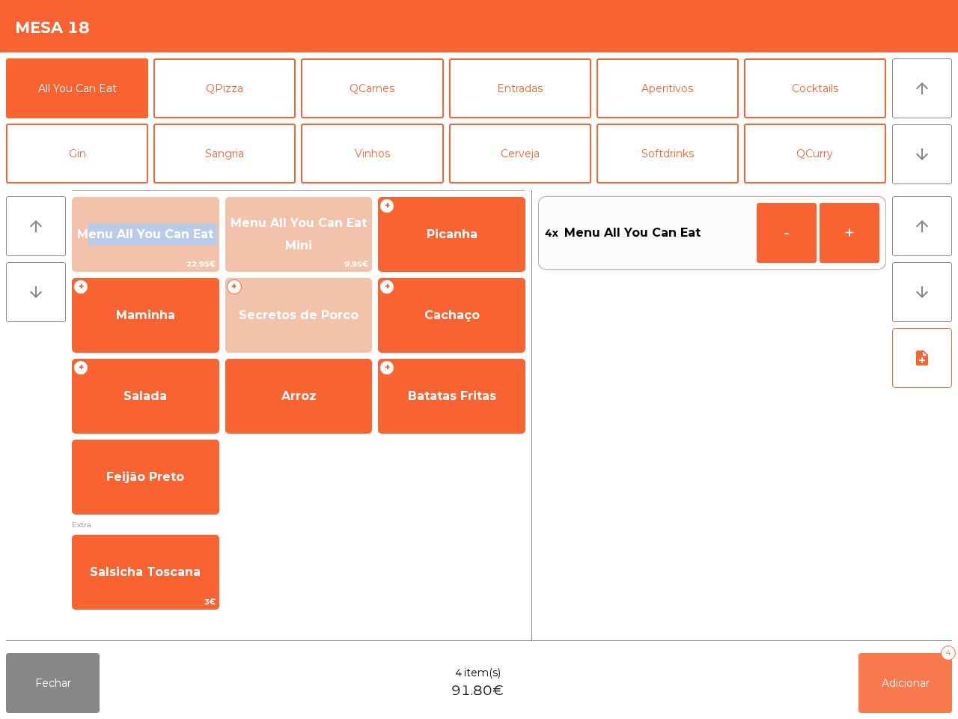
click at [888, 672] on button "Adicionar 4" at bounding box center [906, 683] width 94 height 60
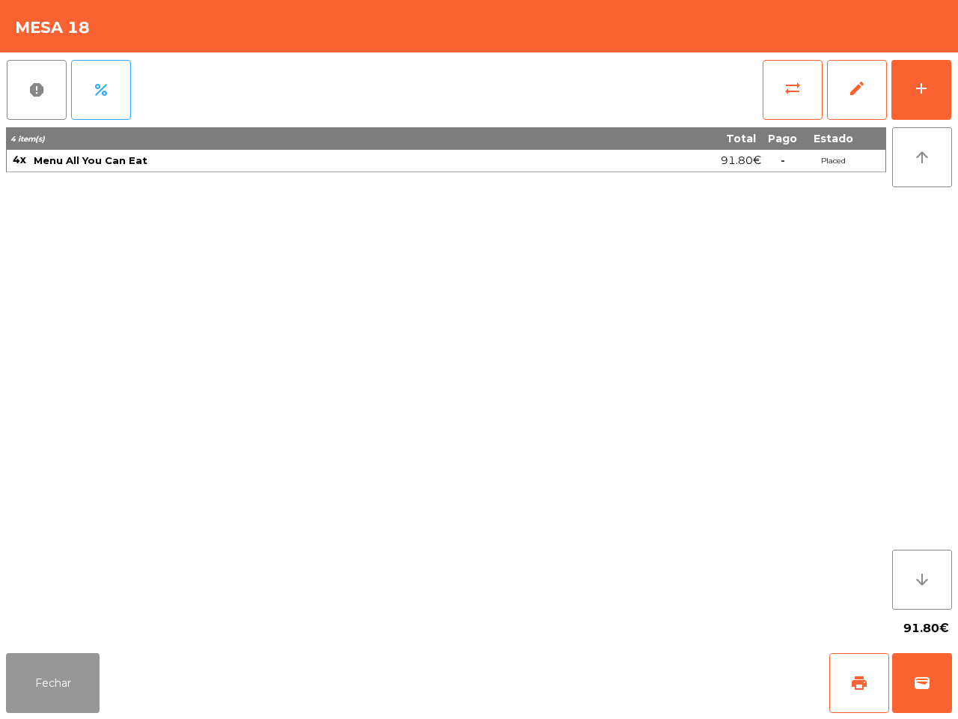
click at [76, 678] on button "Fechar" at bounding box center [53, 683] width 94 height 60
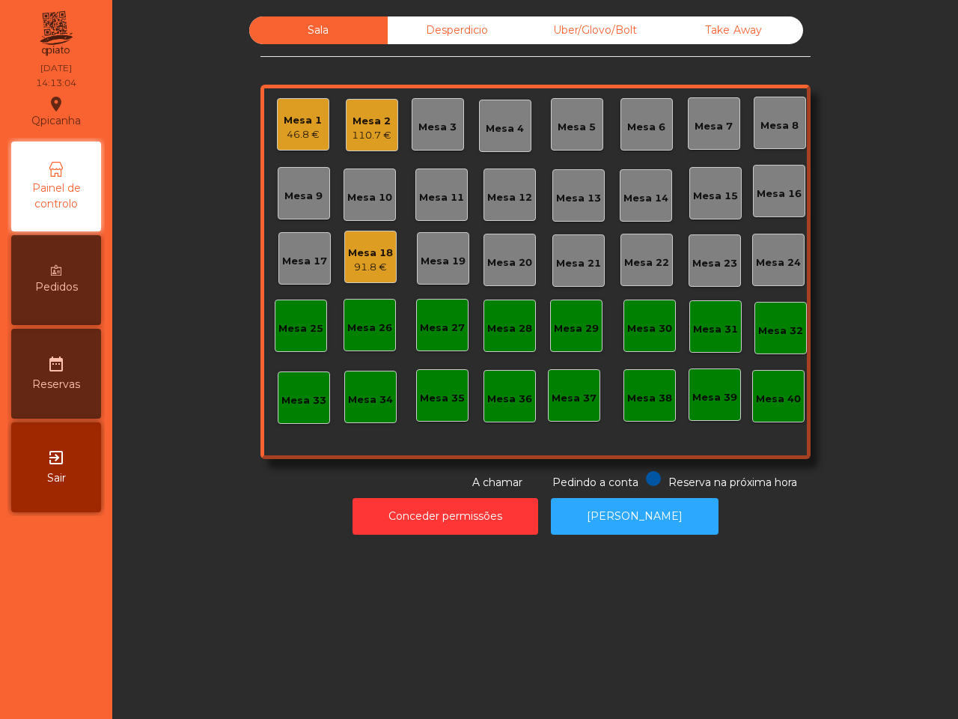
click at [346, 121] on div "Mesa 2 110.7 €" at bounding box center [372, 125] width 52 height 52
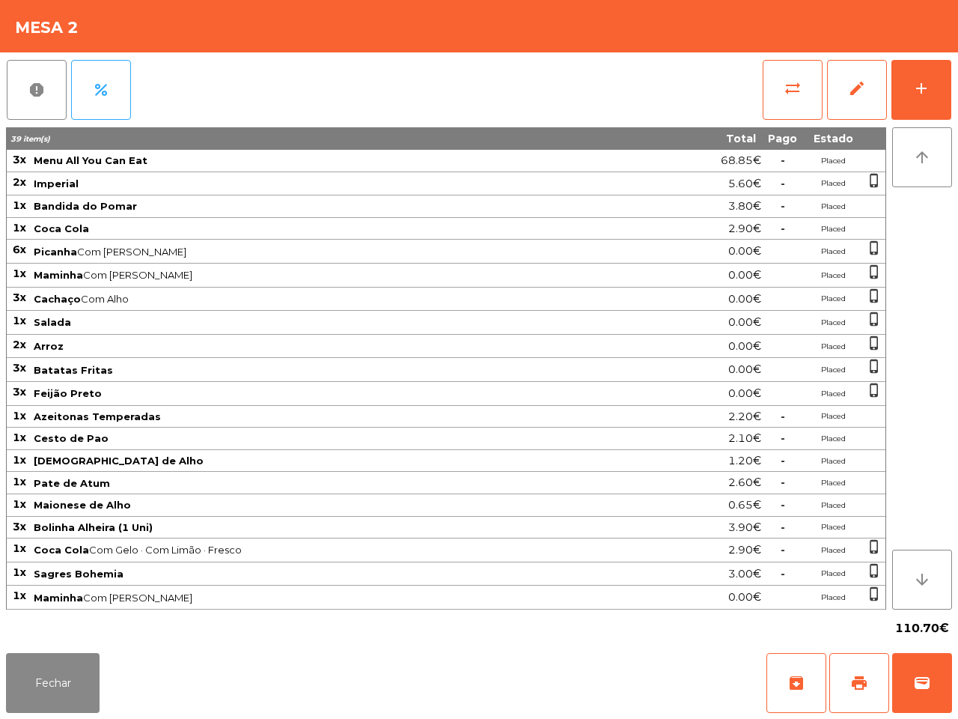
scroll to position [28, 0]
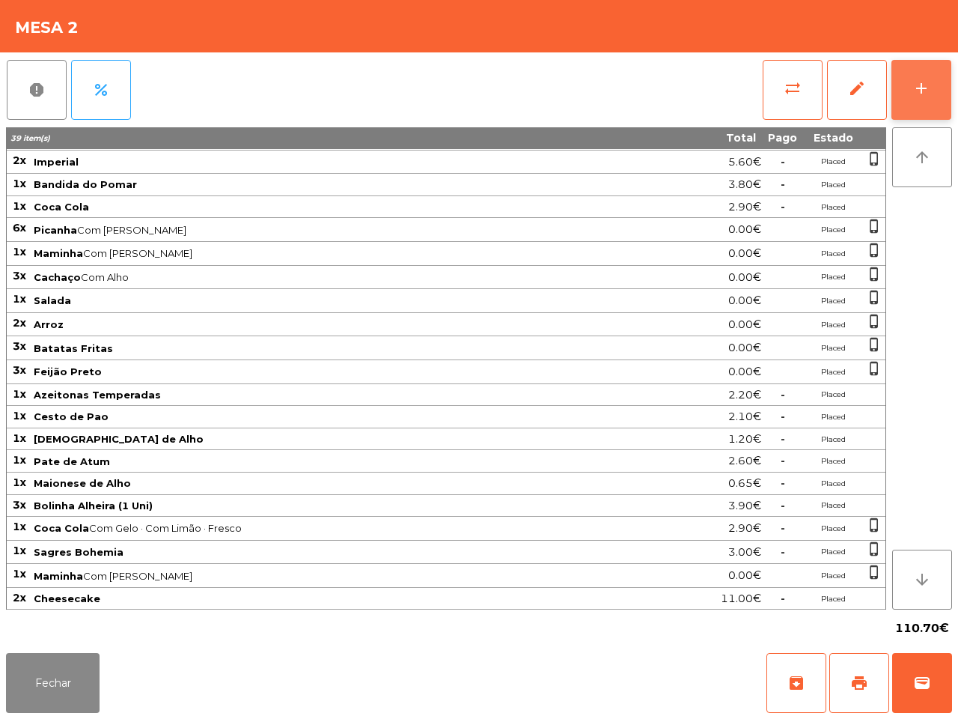
click at [920, 77] on button "add" at bounding box center [922, 90] width 60 height 60
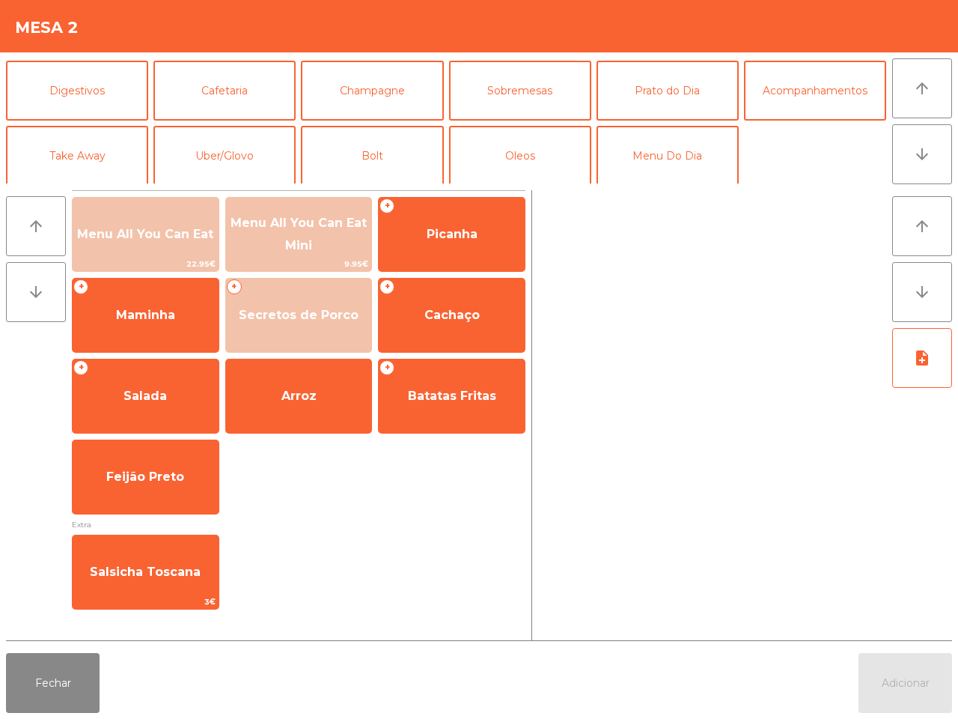
scroll to position [130, 0]
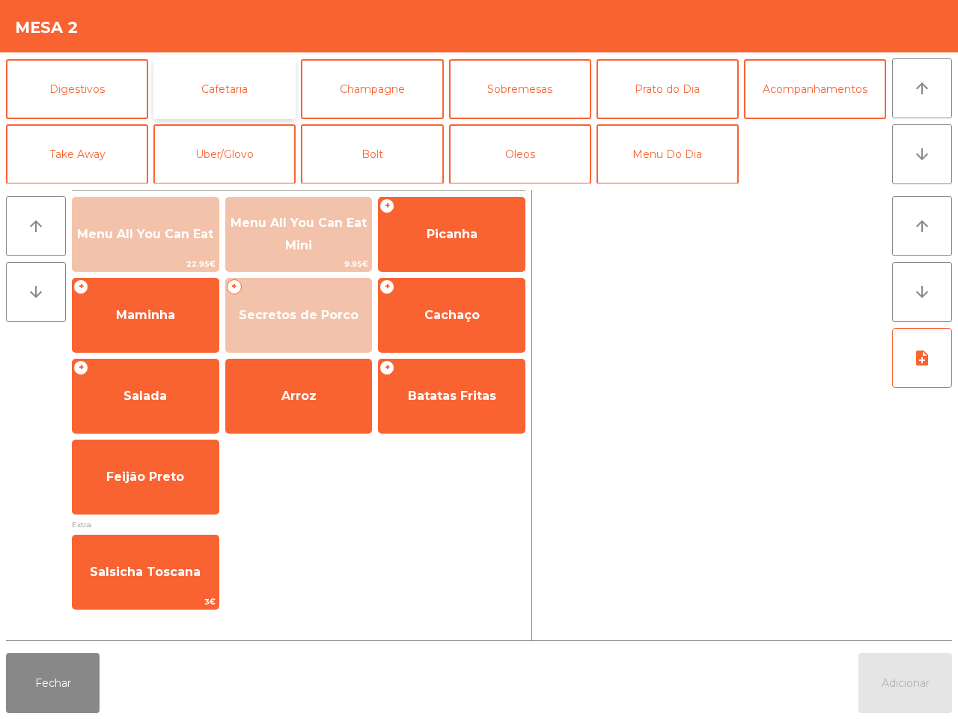
click at [188, 86] on button "Cafetaria" at bounding box center [225, 89] width 142 height 60
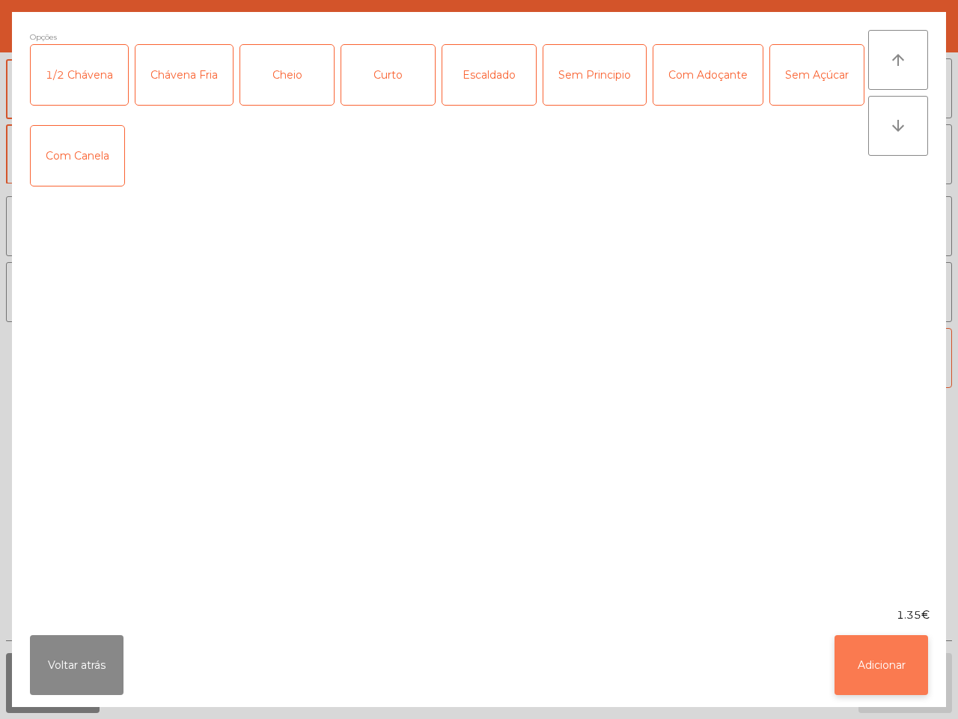
click at [896, 676] on button "Adicionar" at bounding box center [882, 665] width 94 height 60
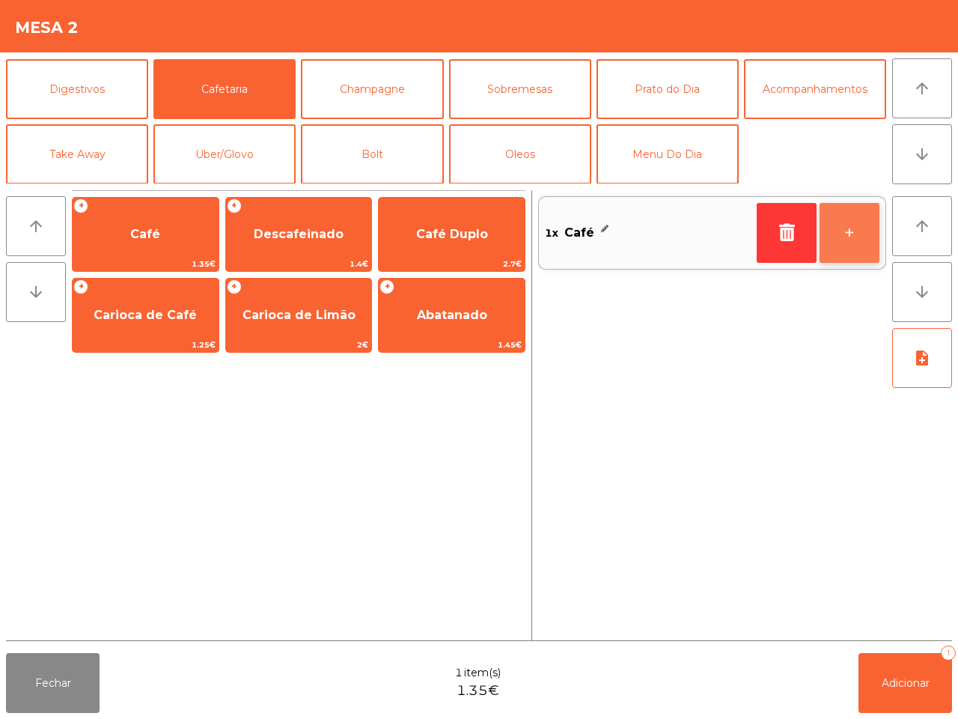
click at [860, 247] on button "+" at bounding box center [850, 233] width 60 height 60
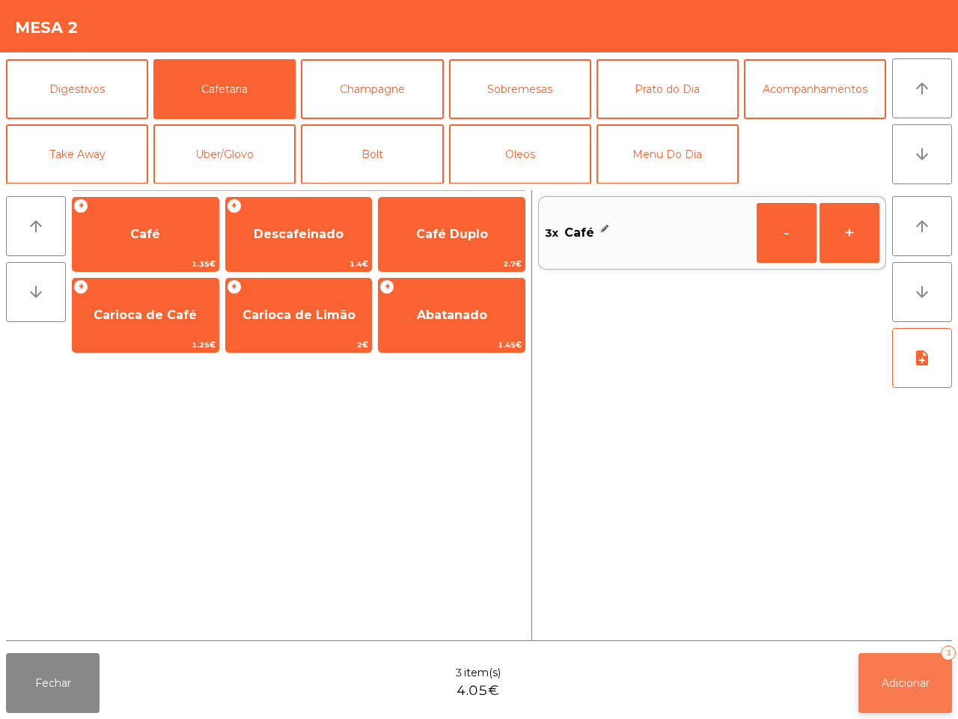
click at [914, 687] on span "Adicionar" at bounding box center [906, 682] width 48 height 13
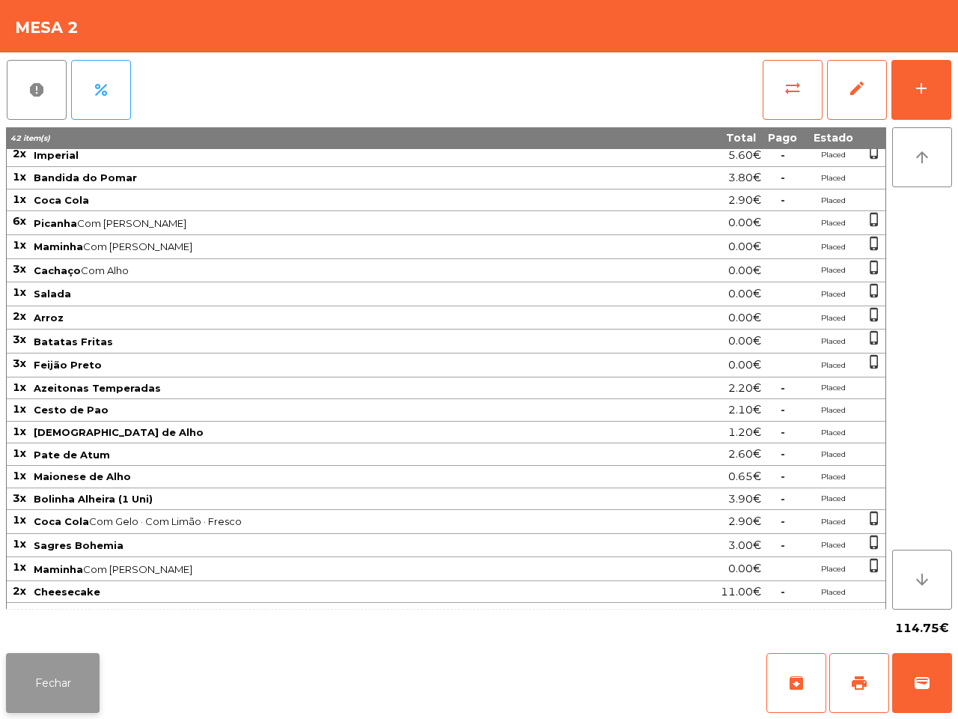
click at [58, 668] on button "Fechar" at bounding box center [53, 683] width 94 height 60
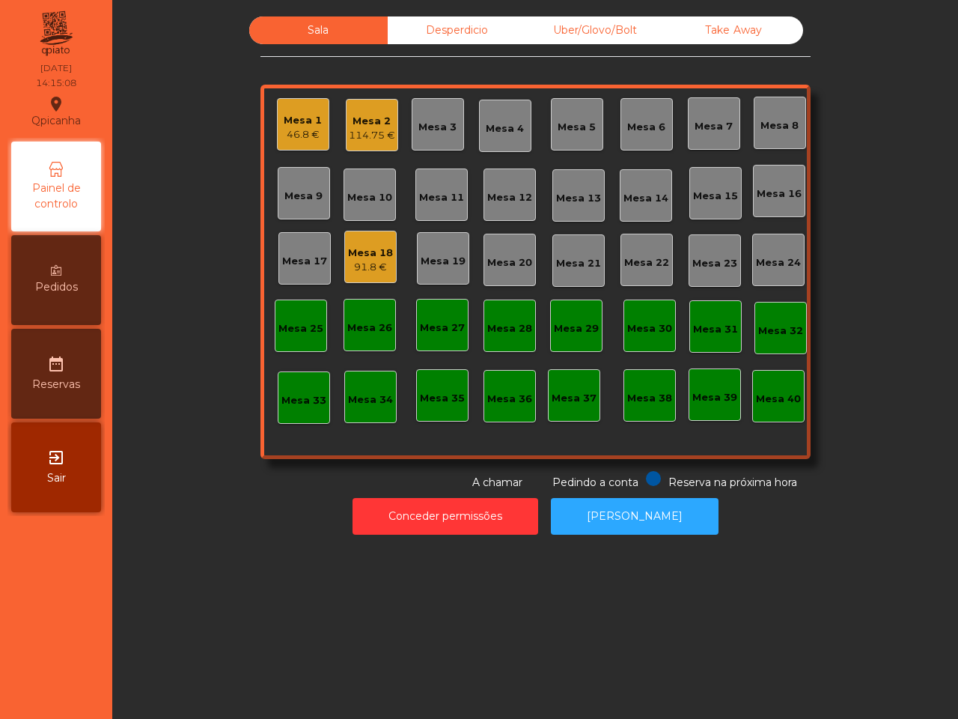
click at [320, 131] on div "Mesa 1 46.8 €" at bounding box center [303, 124] width 52 height 52
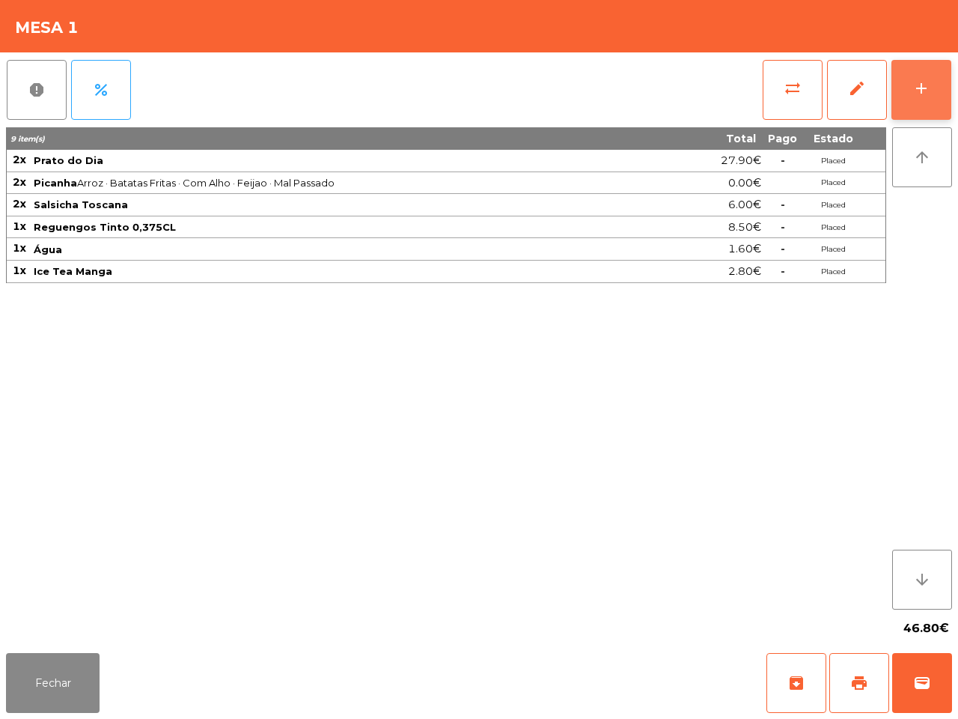
click at [914, 83] on div "add" at bounding box center [922, 88] width 18 height 18
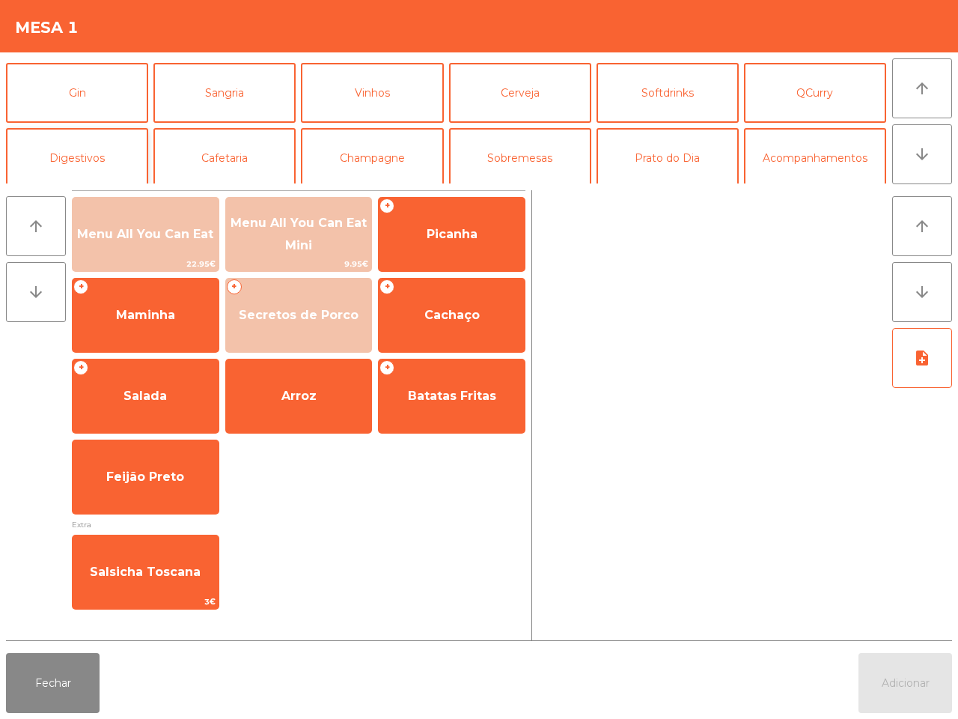
scroll to position [94, 0]
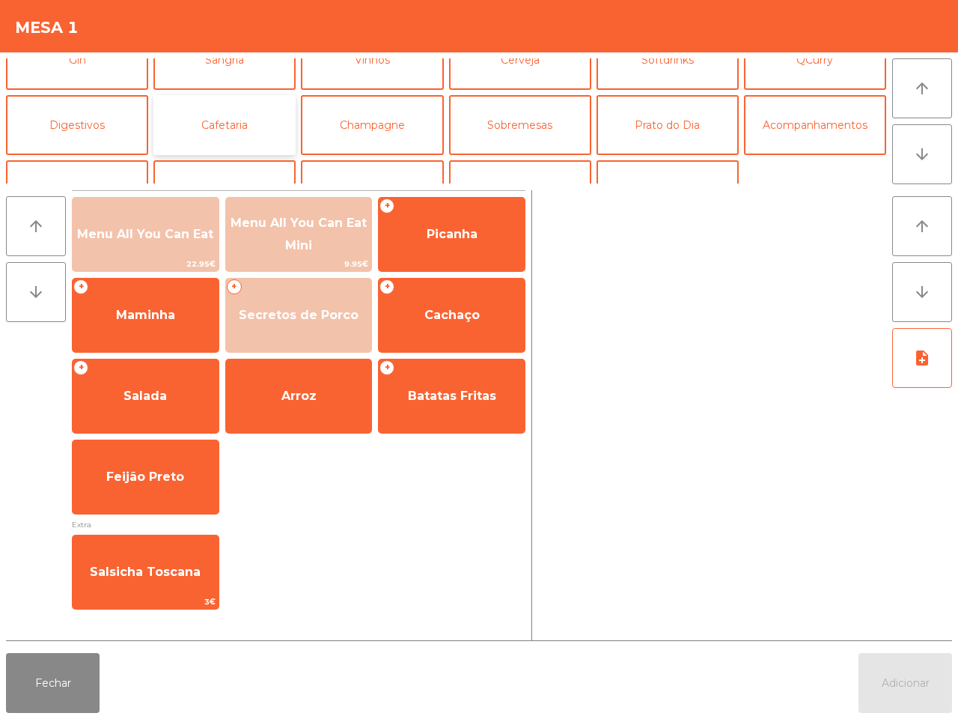
click at [177, 127] on button "Cafetaria" at bounding box center [225, 125] width 142 height 60
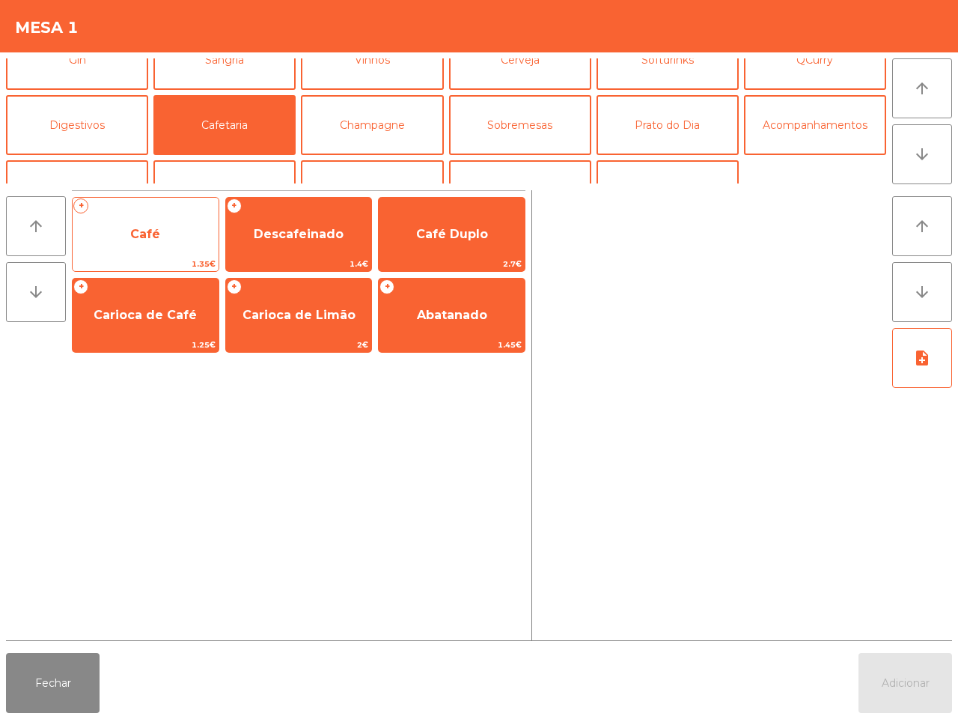
click at [176, 225] on span "Café" at bounding box center [146, 234] width 146 height 40
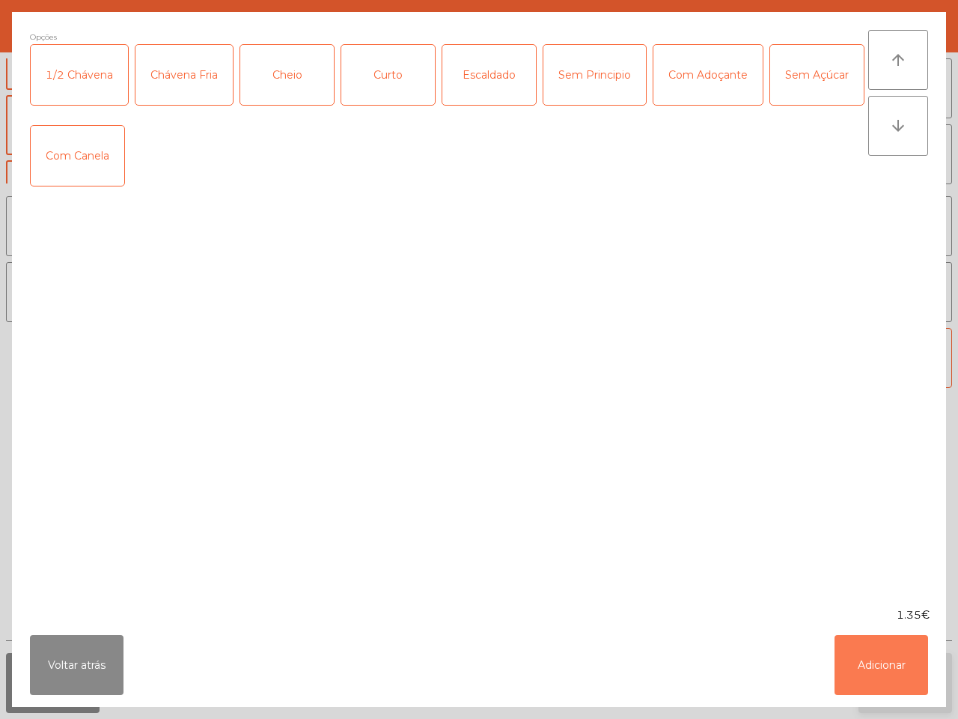
click at [880, 663] on button "Adicionar" at bounding box center [882, 665] width 94 height 60
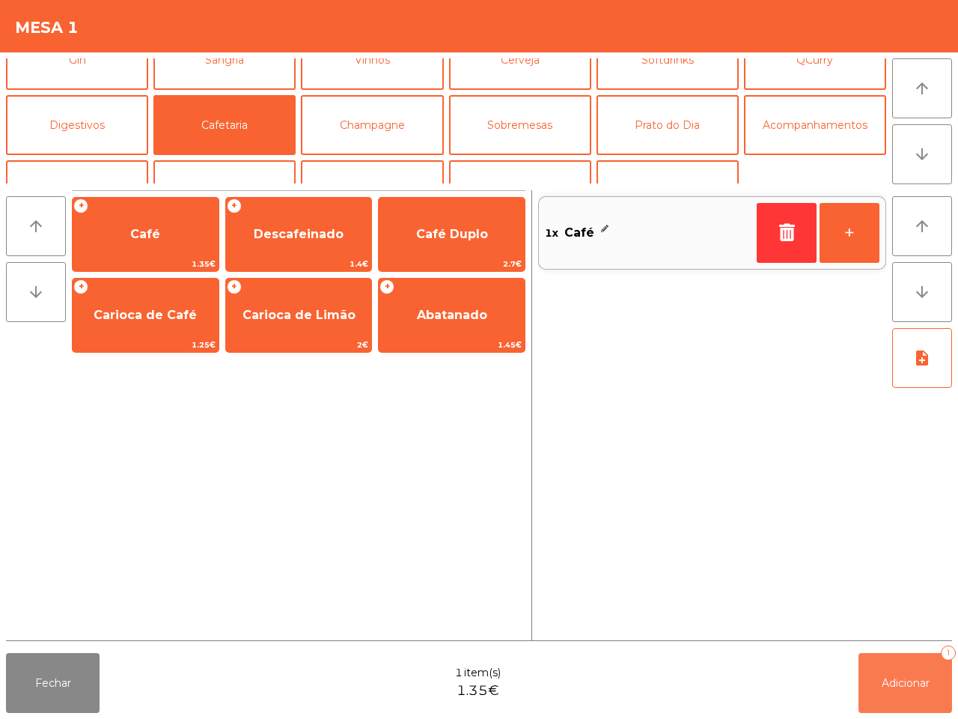
click at [888, 685] on span "Adicionar" at bounding box center [906, 682] width 48 height 13
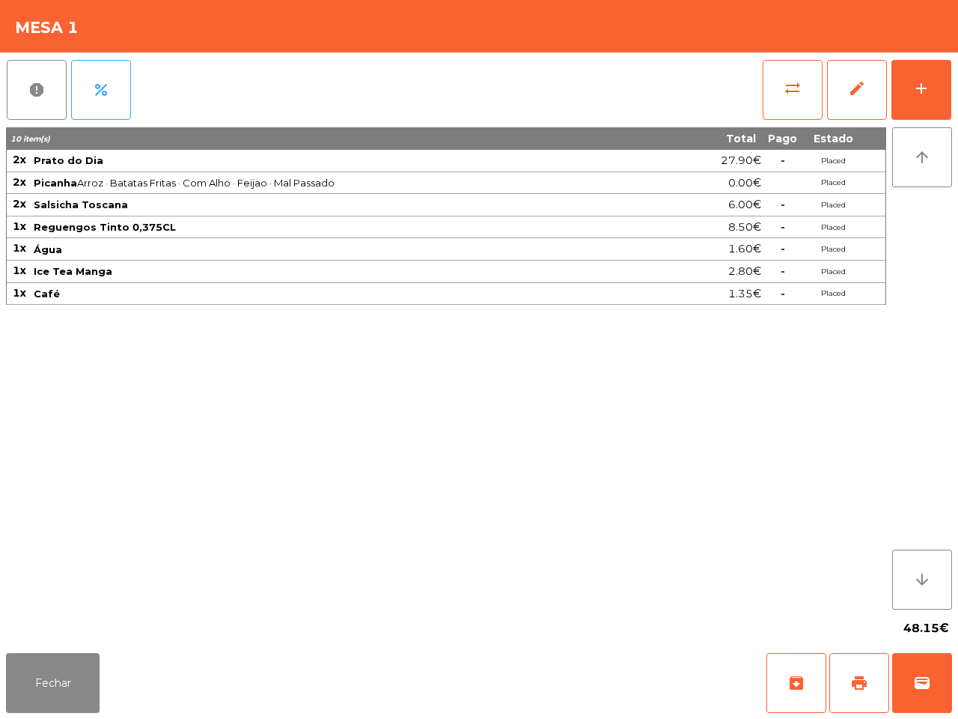
drag, startPoint x: 581, startPoint y: 612, endPoint x: 398, endPoint y: 480, distance: 225.3
click at [569, 586] on app-items-list "report percent sync_alt edit add 10 item(s) Total Pago Estado 2x Prato do Dia 2…" at bounding box center [479, 349] width 946 height 595
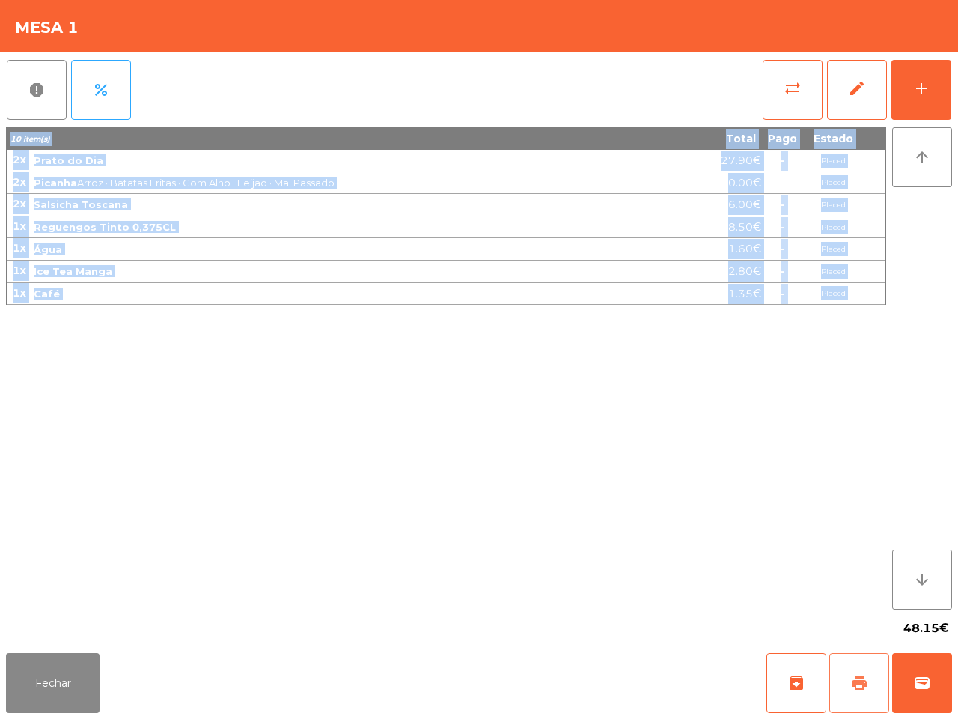
click at [852, 693] on button "print" at bounding box center [860, 683] width 60 height 60
